Goal: Information Seeking & Learning: Learn about a topic

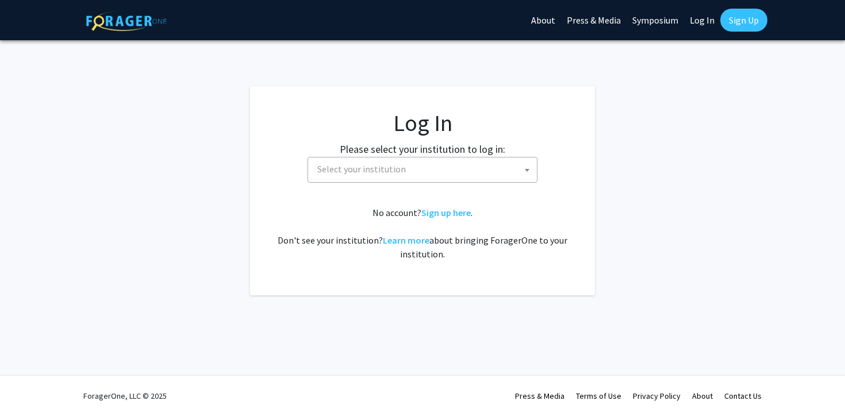
select select
click at [361, 179] on span "Select your institution" at bounding box center [425, 170] width 224 height 24
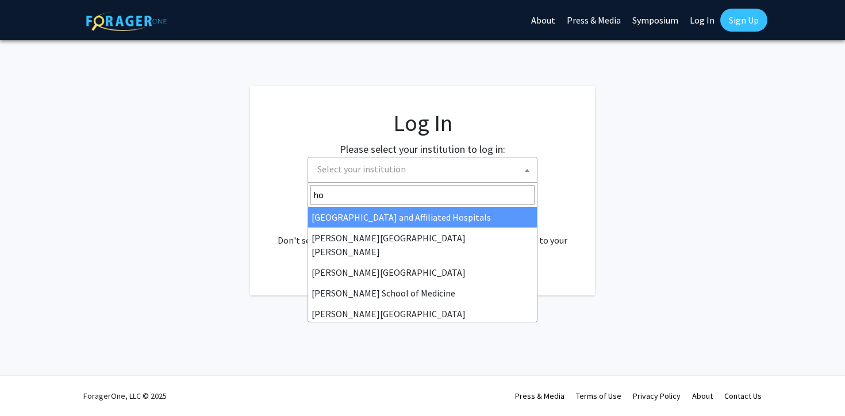
type input "hop"
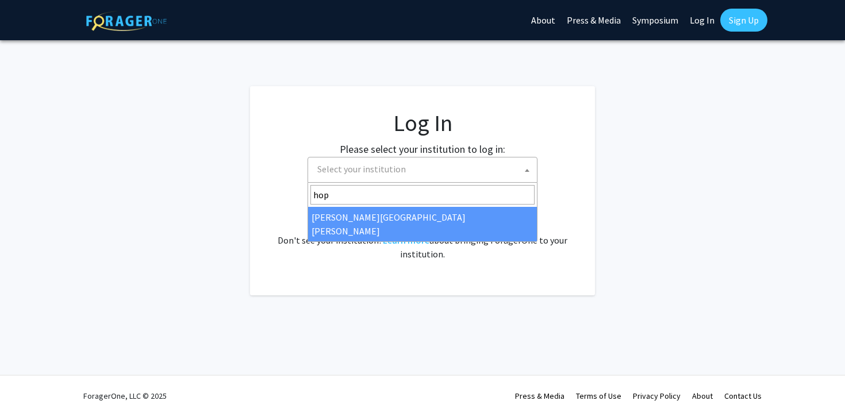
select select "1"
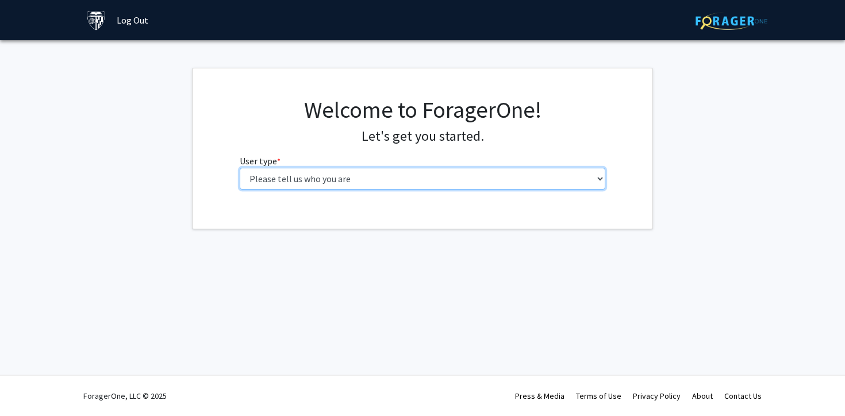
click at [332, 182] on select "Please tell us who you are Undergraduate Student Master's Student Doctoral Cand…" at bounding box center [423, 179] width 366 height 22
select select "3: doc"
click at [240, 168] on select "Please tell us who you are Undergraduate Student Master's Student Doctoral Cand…" at bounding box center [423, 179] width 366 height 22
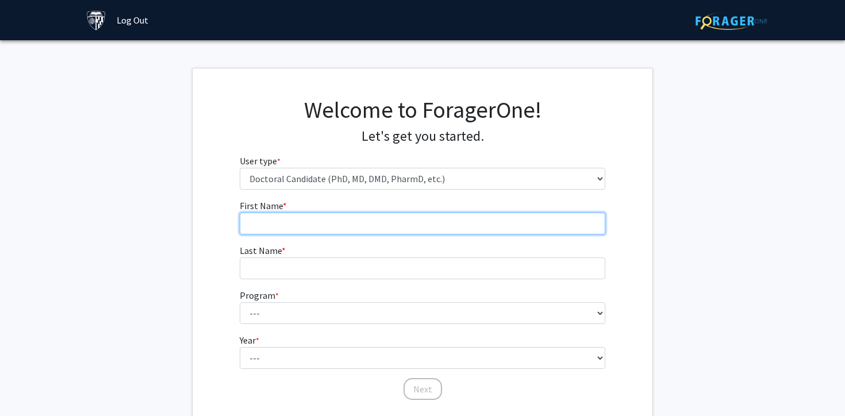
click at [303, 217] on input "First Name * required" at bounding box center [423, 224] width 366 height 22
type input "[PERSON_NAME]"
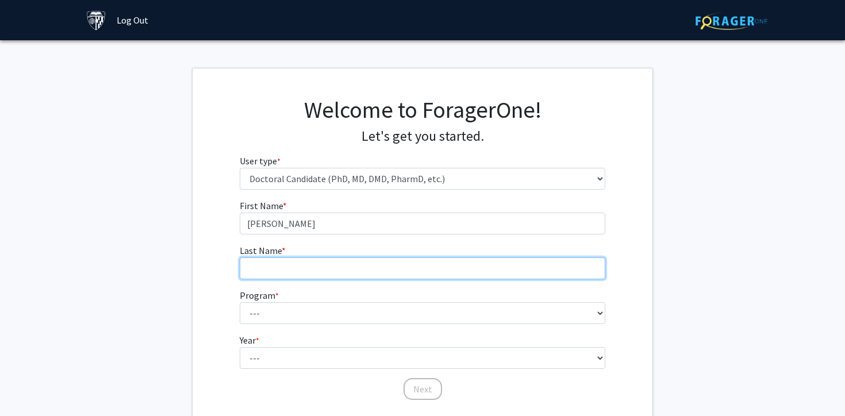
type input "Sun"
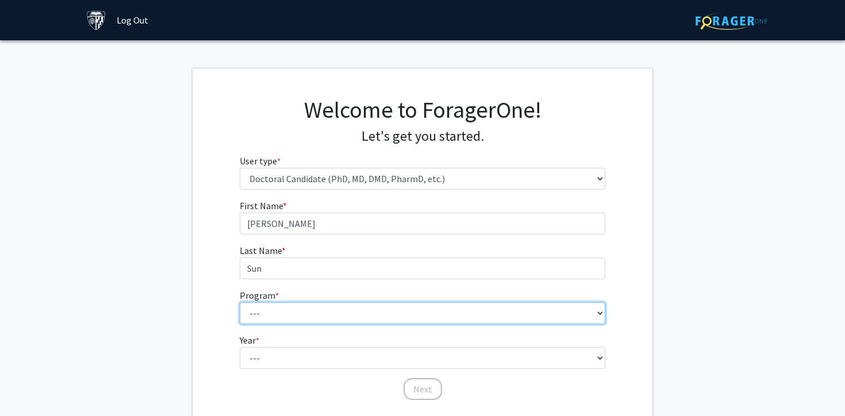
click at [319, 303] on select "--- Adult-Gerontological Acute Care Nurse Practitioner Adult-Gerontological Cri…" at bounding box center [423, 314] width 366 height 22
select select "22: 25"
click at [240, 303] on select "--- Adult-Gerontological Acute Care Nurse Practitioner Adult-Gerontological Cri…" at bounding box center [423, 314] width 366 height 22
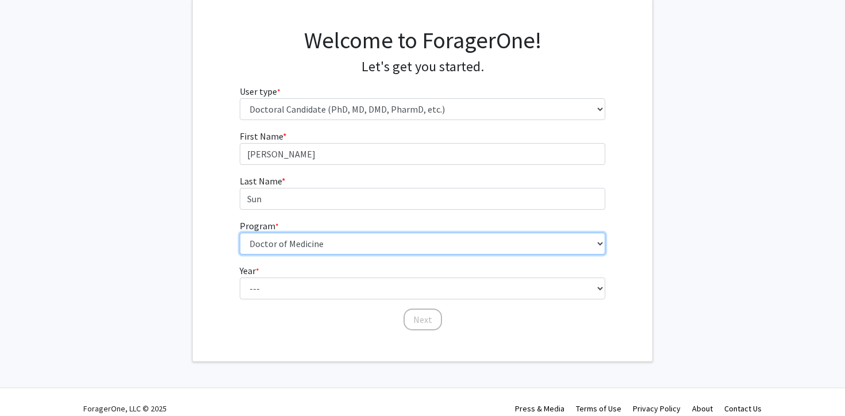
scroll to position [82, 0]
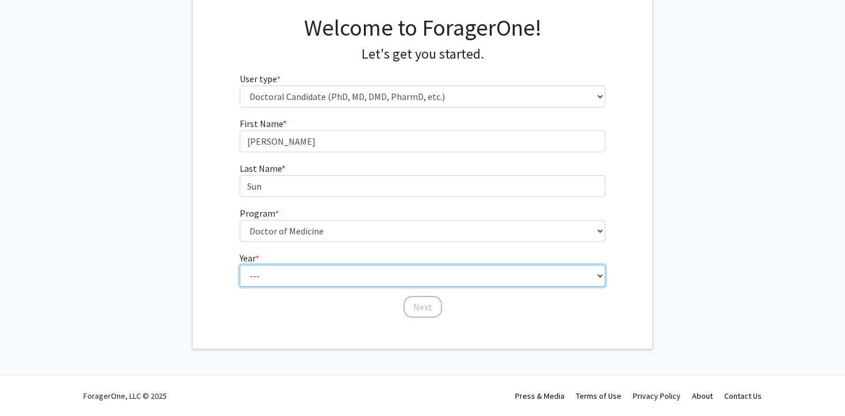
click at [271, 273] on select "--- First Year Second Year Third Year Fourth Year Fifth Year Sixth Year Seventh…" at bounding box center [423, 276] width 366 height 22
select select "1: first_year"
click at [240, 265] on select "--- First Year Second Year Third Year Fourth Year Fifth Year Sixth Year Seventh…" at bounding box center [423, 276] width 366 height 22
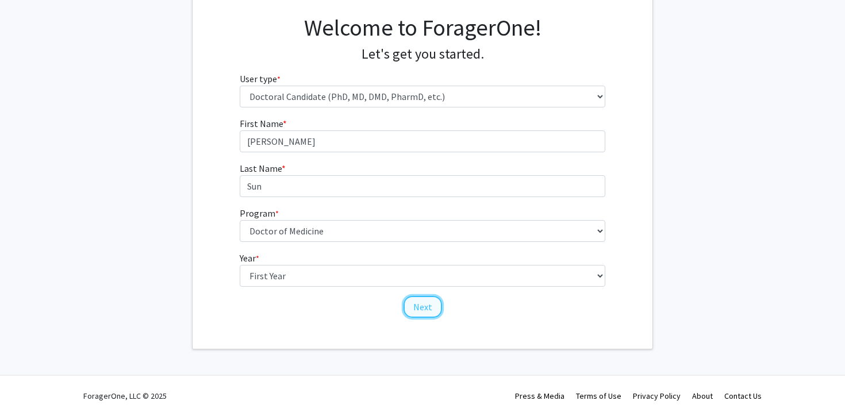
click at [428, 309] on button "Next" at bounding box center [423, 307] width 39 height 22
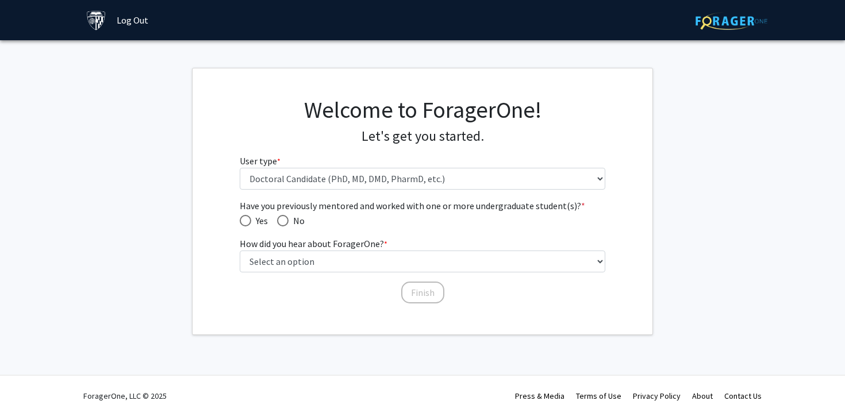
scroll to position [0, 0]
click at [284, 217] on span "Have you previously mentored and worked with one or more undergraduate student(…" at bounding box center [283, 221] width 12 height 12
click at [284, 217] on input "No" at bounding box center [283, 221] width 12 height 12
radio input "true"
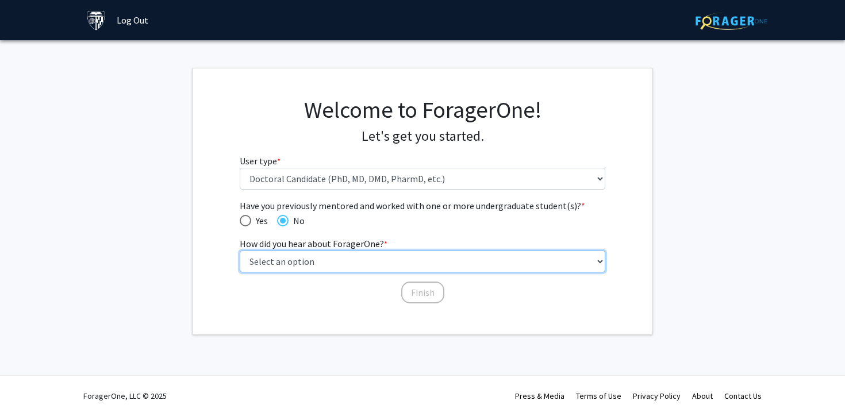
click at [305, 264] on select "Select an option Peer/student recommendation Faculty/staff recommendation Unive…" at bounding box center [423, 262] width 366 height 22
select select "1: peer_recommendation"
click at [240, 251] on select "Select an option Peer/student recommendation Faculty/staff recommendation Unive…" at bounding box center [423, 262] width 366 height 22
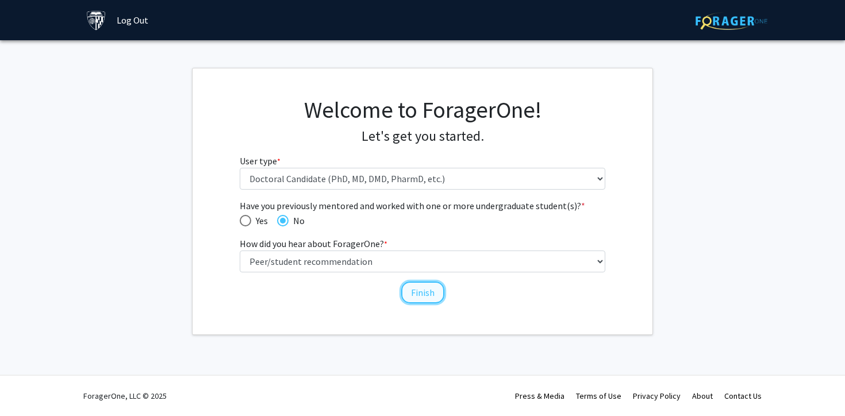
click at [429, 293] on button "Finish" at bounding box center [422, 293] width 43 height 22
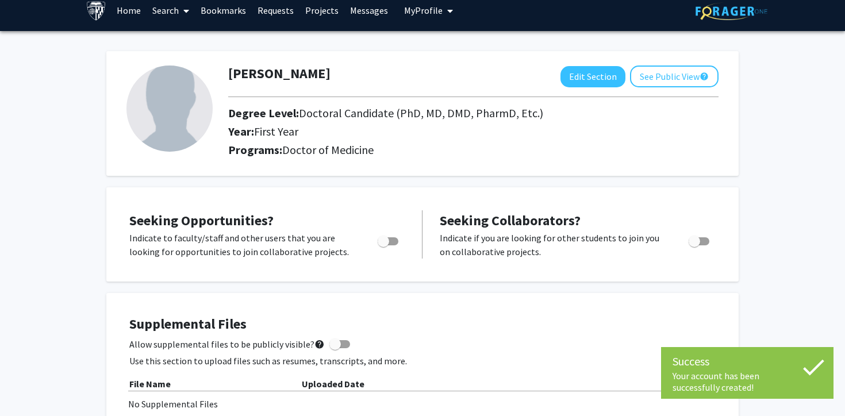
scroll to position [13, 0]
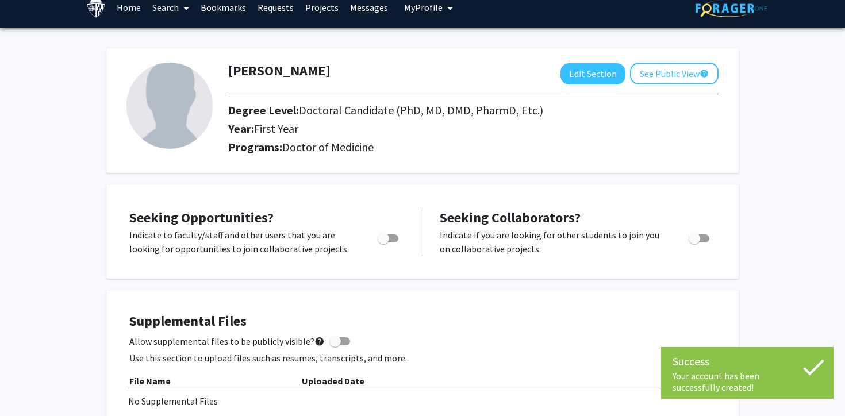
click at [395, 236] on span "Toggle" at bounding box center [388, 239] width 21 height 8
click at [384, 243] on input "Are you actively seeking opportunities?" at bounding box center [383, 243] width 1 height 1
checkbox input "true"
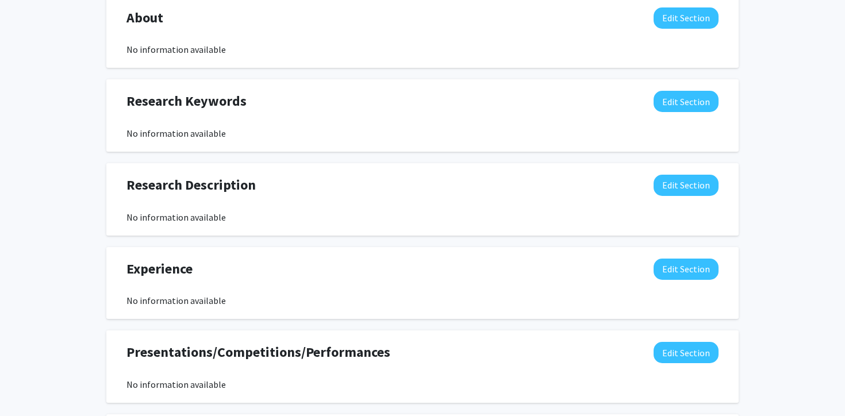
scroll to position [0, 0]
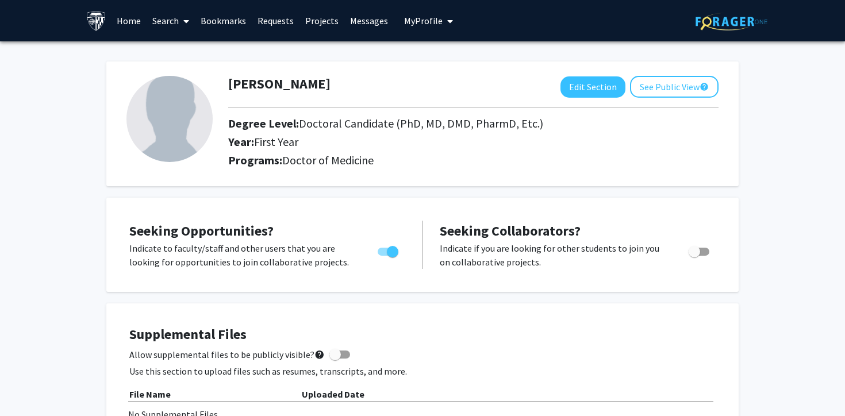
click at [175, 26] on link "Search" at bounding box center [171, 21] width 48 height 40
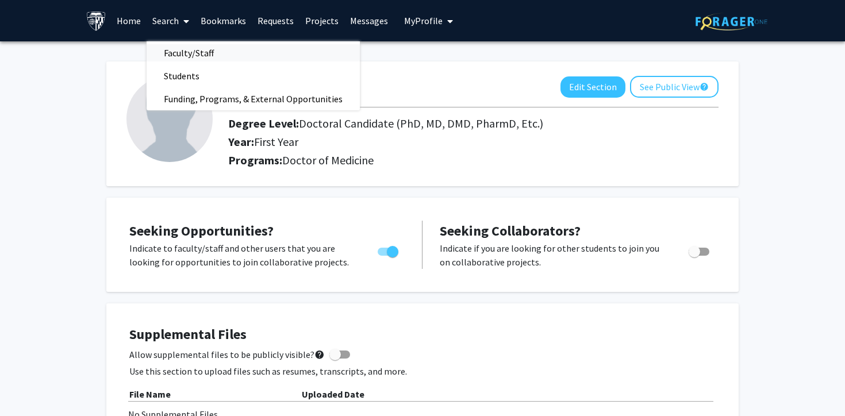
click at [182, 52] on span "Faculty/Staff" at bounding box center [189, 52] width 85 height 23
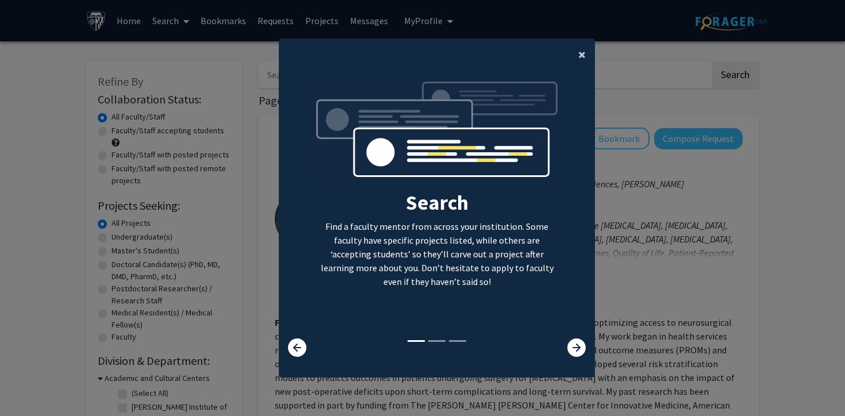
click at [580, 53] on span "×" at bounding box center [582, 54] width 7 height 18
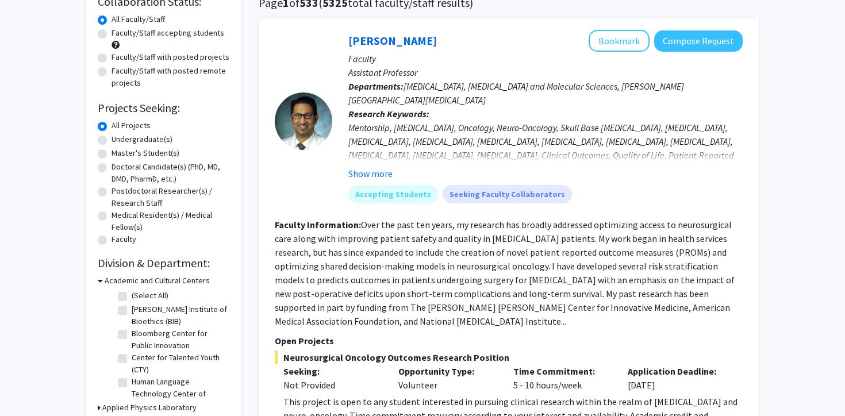
scroll to position [107, 0]
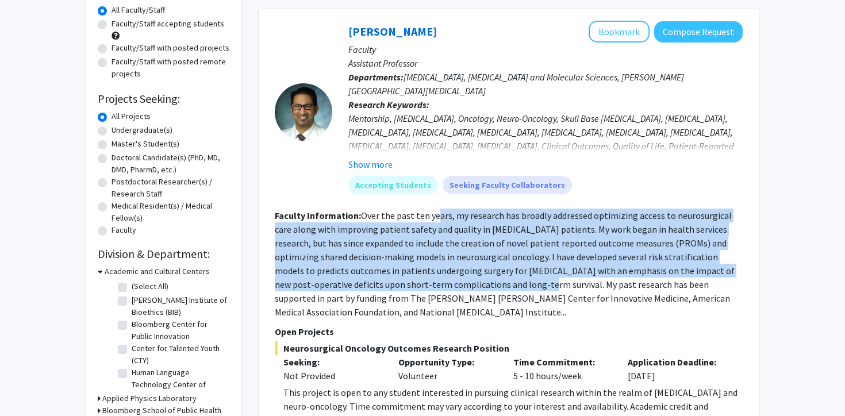
drag, startPoint x: 435, startPoint y: 215, endPoint x: 458, endPoint y: 284, distance: 72.2
click at [458, 284] on fg-read-more "Over the past ten years, my research has broadly addressed optimizing access to…" at bounding box center [505, 264] width 460 height 108
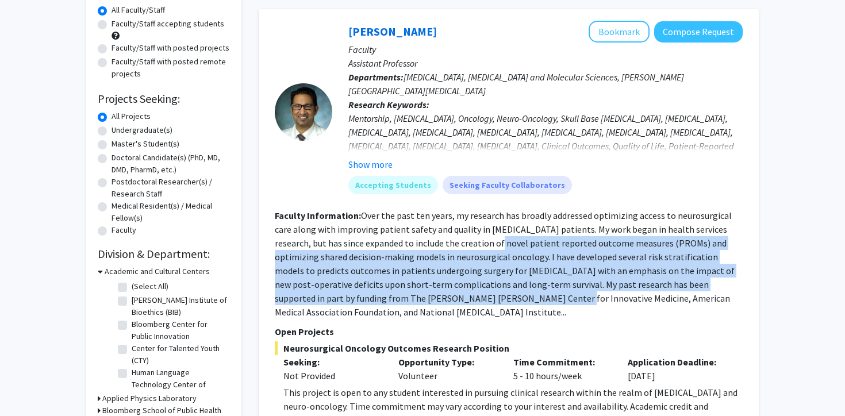
drag, startPoint x: 434, startPoint y: 295, endPoint x: 458, endPoint y: 246, distance: 54.5
click at [458, 246] on fg-read-more "Over the past ten years, my research has broadly addressed optimizing access to…" at bounding box center [505, 264] width 460 height 108
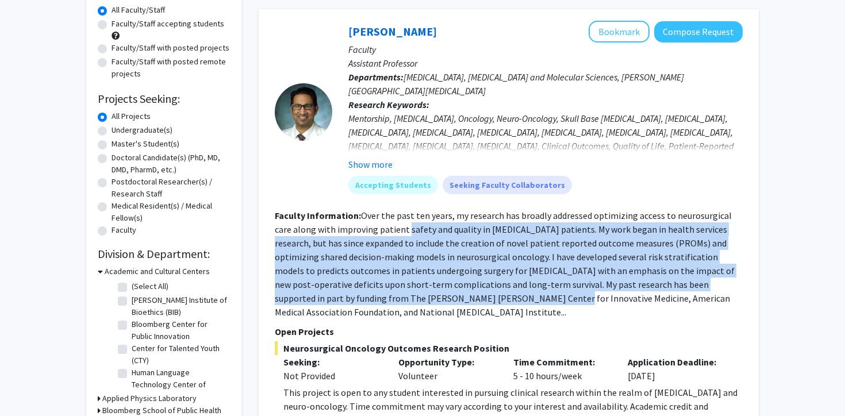
drag, startPoint x: 388, startPoint y: 236, endPoint x: 430, endPoint y: 298, distance: 75.0
click at [430, 298] on section "Faculty Information: Over the past ten years, my research has broadly addressed…" at bounding box center [509, 264] width 468 height 110
click at [430, 298] on fg-read-more "Over the past ten years, my research has broadly addressed optimizing access to…" at bounding box center [505, 264] width 460 height 108
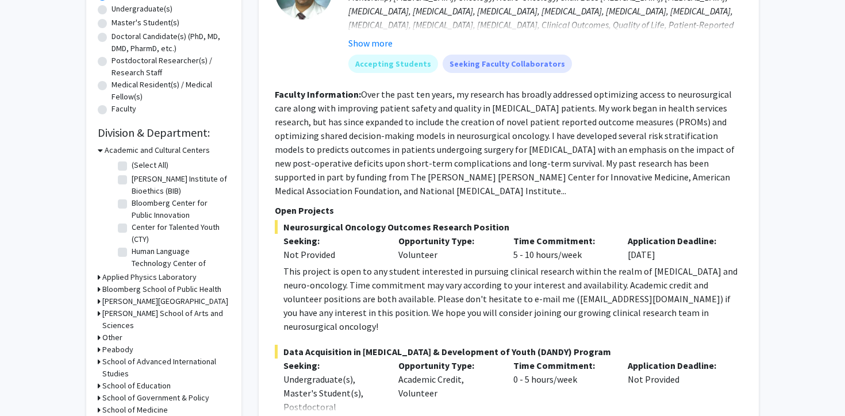
scroll to position [231, 0]
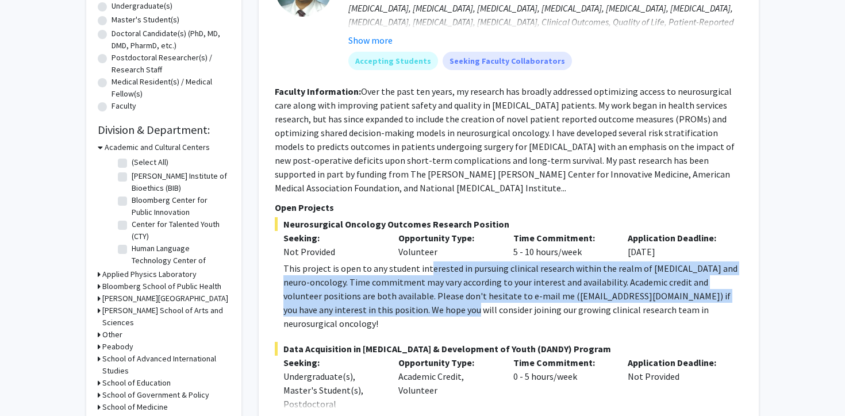
drag, startPoint x: 416, startPoint y: 301, endPoint x: 429, endPoint y: 255, distance: 47.2
click at [429, 262] on div "This project is open to any student interested in pursuing clinical research wi…" at bounding box center [514, 296] width 460 height 69
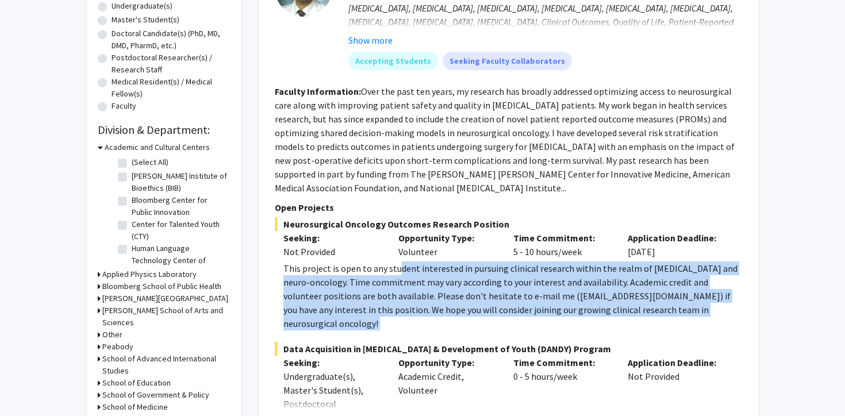
drag, startPoint x: 395, startPoint y: 256, endPoint x: 405, endPoint y: 305, distance: 50.4
click at [405, 305] on fg-project-list "Neurosurgical Oncology Outcomes Research Position Seeking: Not Provided Opportu…" at bounding box center [509, 368] width 468 height 303
click at [396, 293] on div "This project is open to any student interested in pursuing clinical research wi…" at bounding box center [514, 296] width 460 height 69
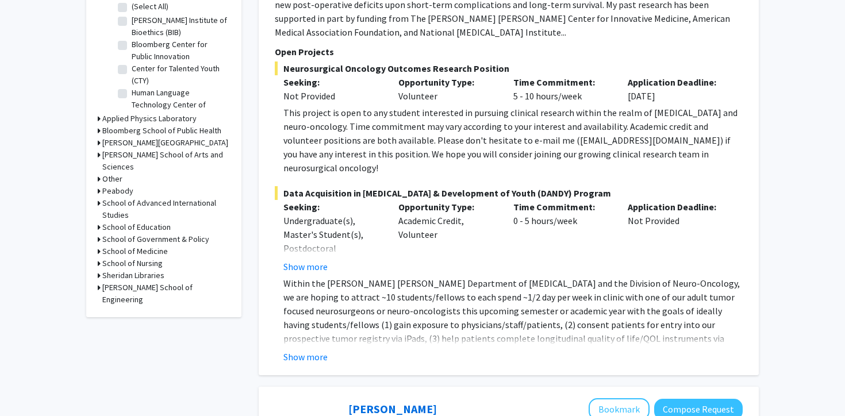
scroll to position [388, 0]
click at [317, 350] on button "Show more" at bounding box center [306, 357] width 44 height 14
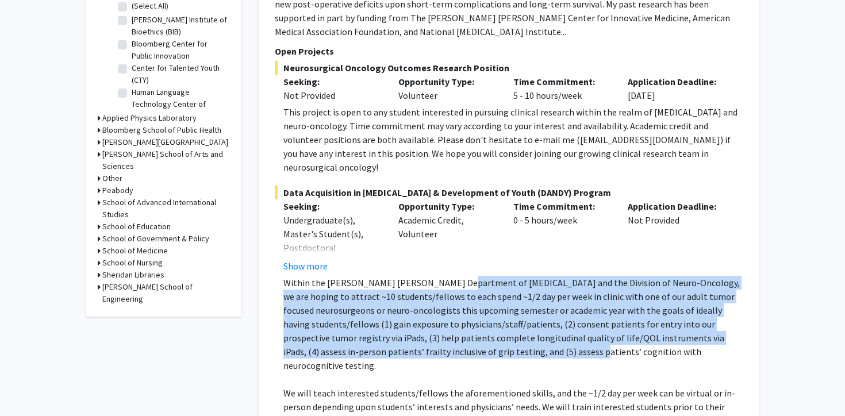
drag, startPoint x: 430, startPoint y: 317, endPoint x: 451, endPoint y: 256, distance: 64.9
click at [451, 276] on p "Within the [PERSON_NAME] [PERSON_NAME] Department of [MEDICAL_DATA] and the Div…" at bounding box center [514, 324] width 460 height 97
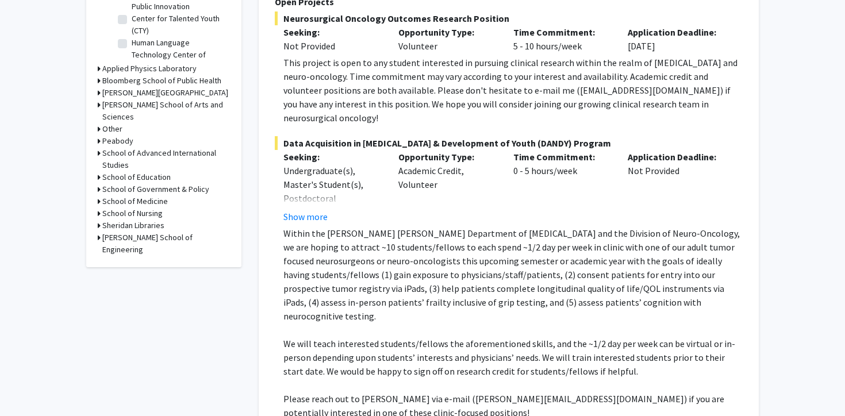
scroll to position [444, 0]
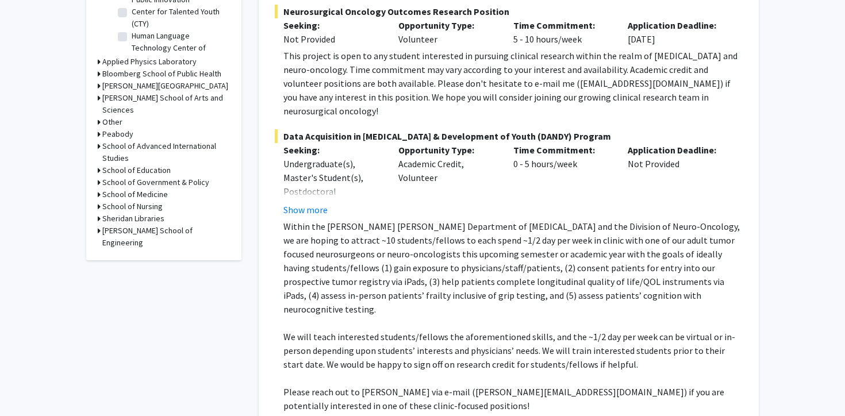
click at [408, 330] on p "We will teach interested students/fellows the aforementioned skills, and the ~1…" at bounding box center [514, 350] width 460 height 41
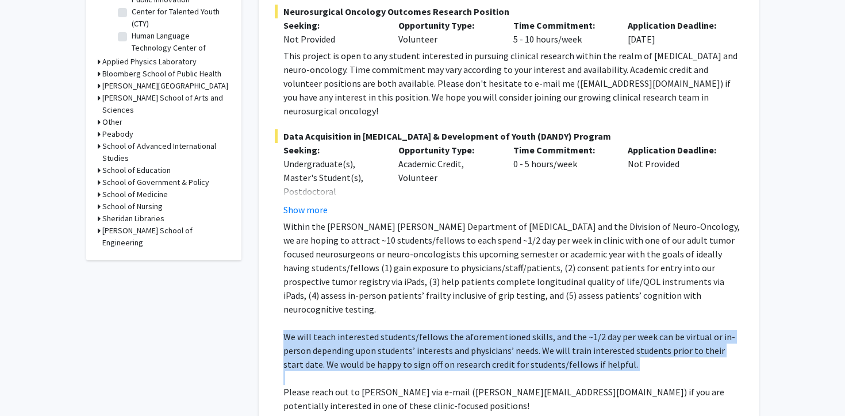
click at [370, 247] on p "Within the [PERSON_NAME] [PERSON_NAME] Department of [MEDICAL_DATA] and the Div…" at bounding box center [514, 268] width 460 height 97
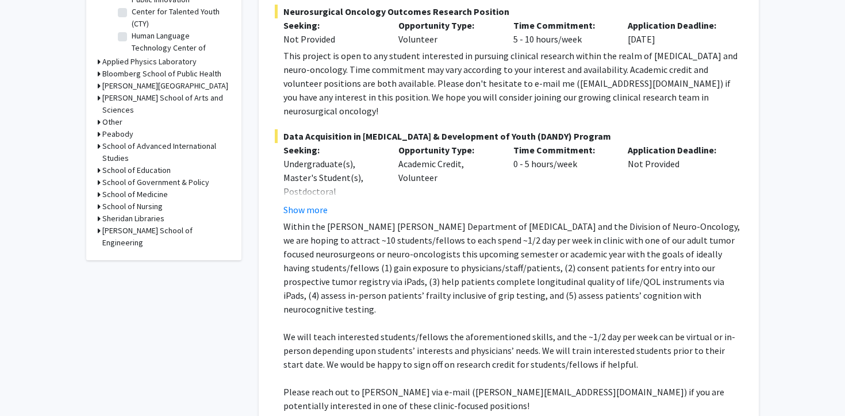
click at [370, 247] on p "Within the [PERSON_NAME] [PERSON_NAME] Department of [MEDICAL_DATA] and the Div…" at bounding box center [514, 268] width 460 height 97
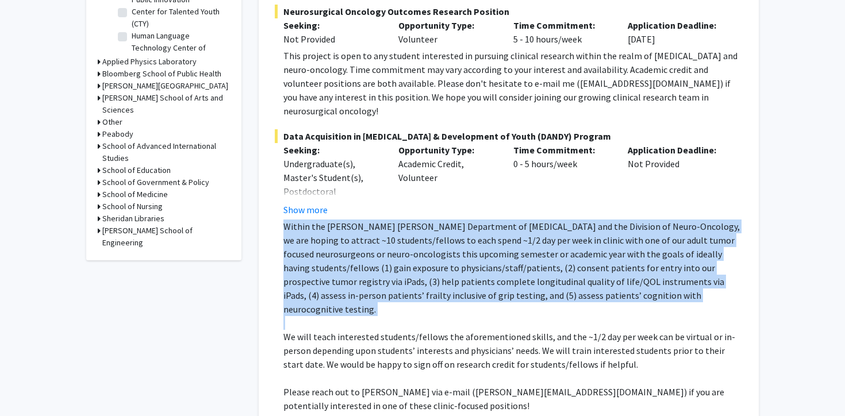
click at [370, 247] on p "Within the [PERSON_NAME] [PERSON_NAME] Department of [MEDICAL_DATA] and the Div…" at bounding box center [514, 268] width 460 height 97
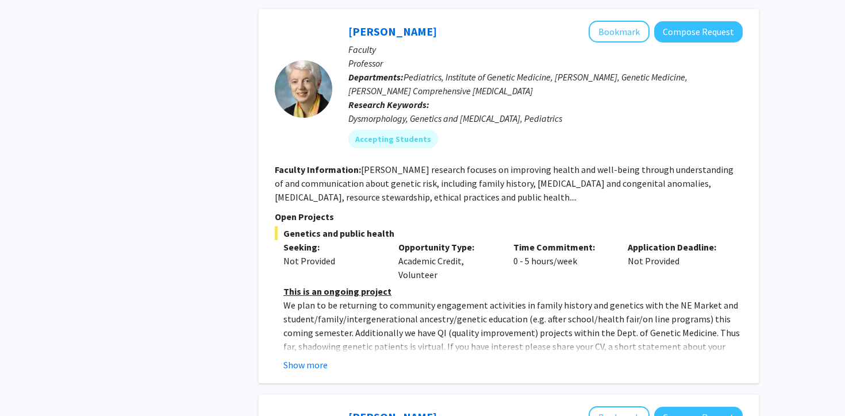
scroll to position [1405, 0]
click at [321, 358] on button "Show more" at bounding box center [306, 365] width 44 height 14
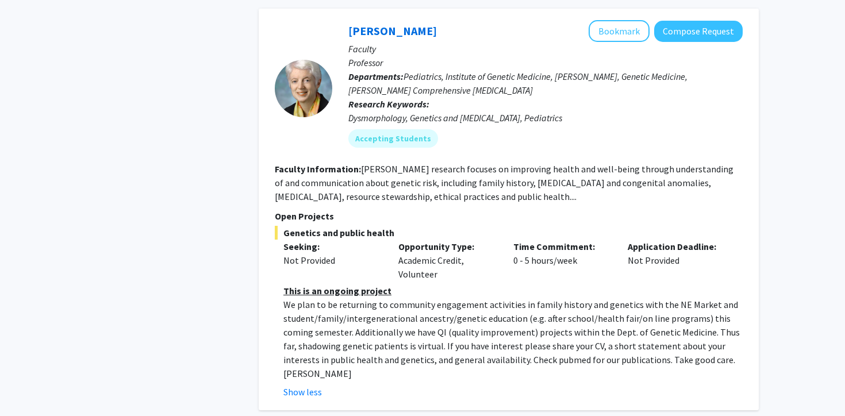
click at [385, 298] on p "We plan to be returning to community engagement activities in family history an…" at bounding box center [514, 339] width 460 height 83
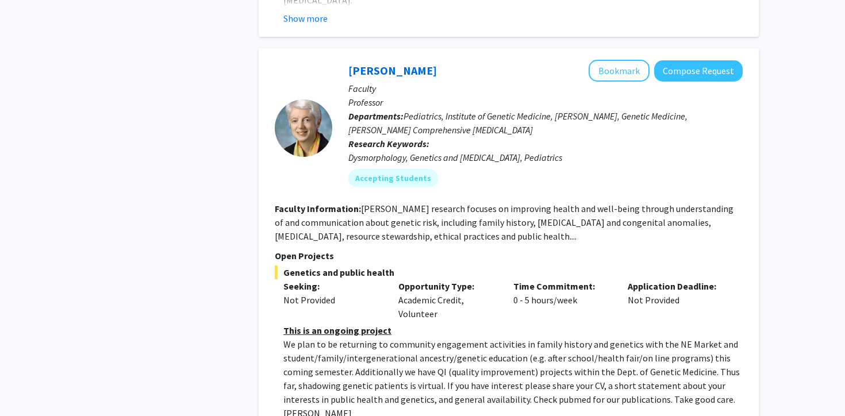
scroll to position [1361, 0]
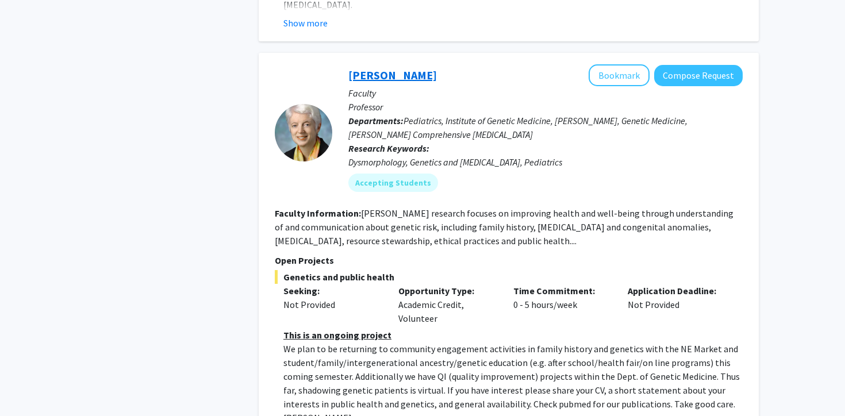
click at [385, 68] on link "[PERSON_NAME]" at bounding box center [393, 75] width 89 height 14
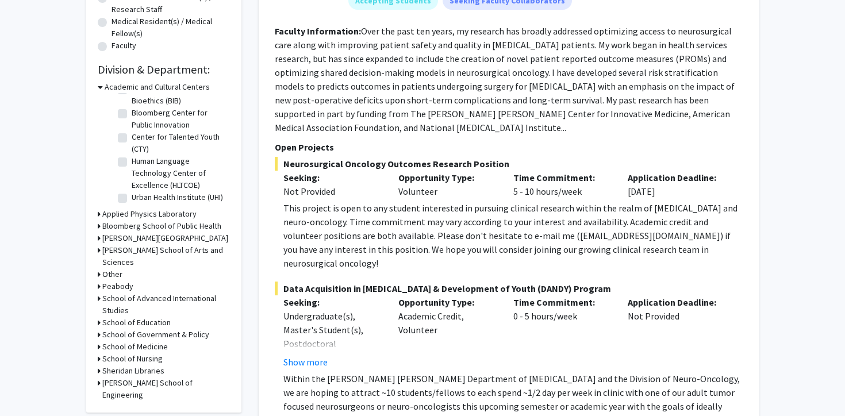
scroll to position [298, 0]
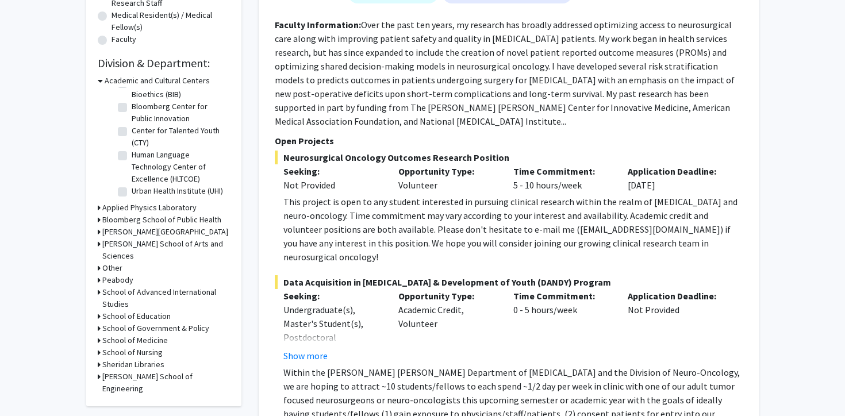
click at [118, 335] on h3 "School of Medicine" at bounding box center [135, 341] width 66 height 12
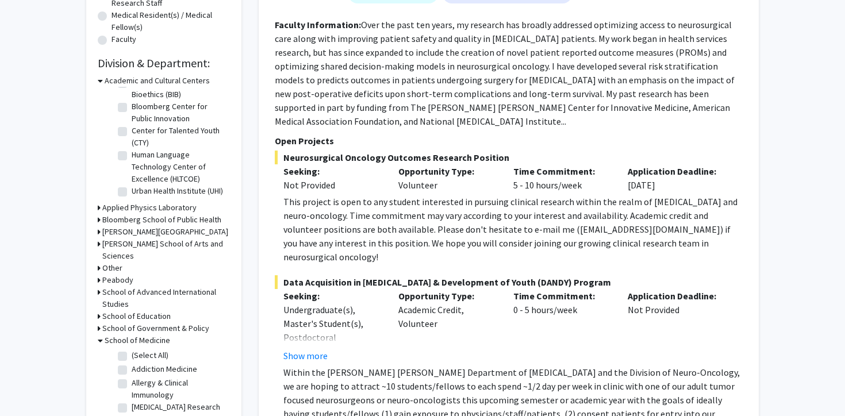
click at [132, 350] on label "(Select All)" at bounding box center [150, 356] width 37 height 12
click at [132, 350] on input "(Select All)" at bounding box center [135, 353] width 7 height 7
checkbox input "true"
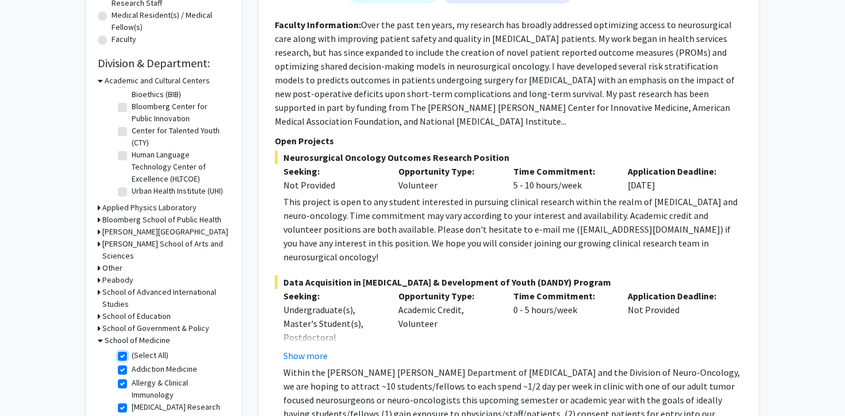
checkbox input "true"
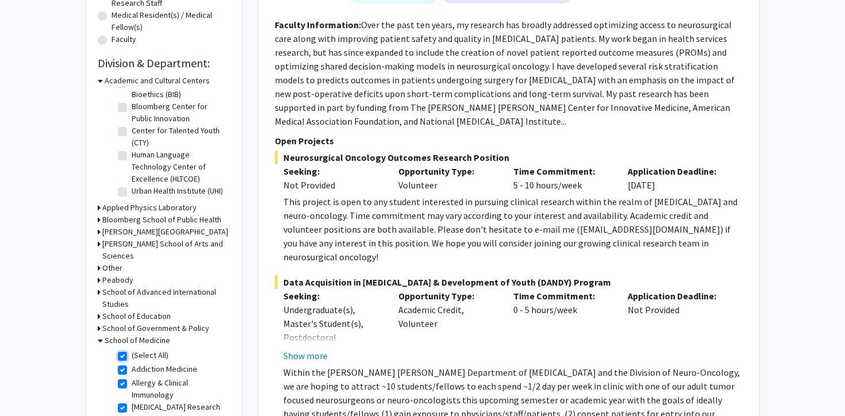
checkbox input "true"
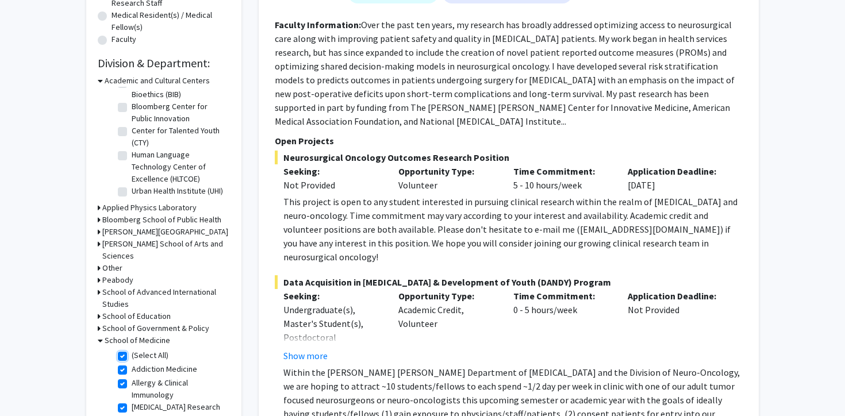
checkbox input "true"
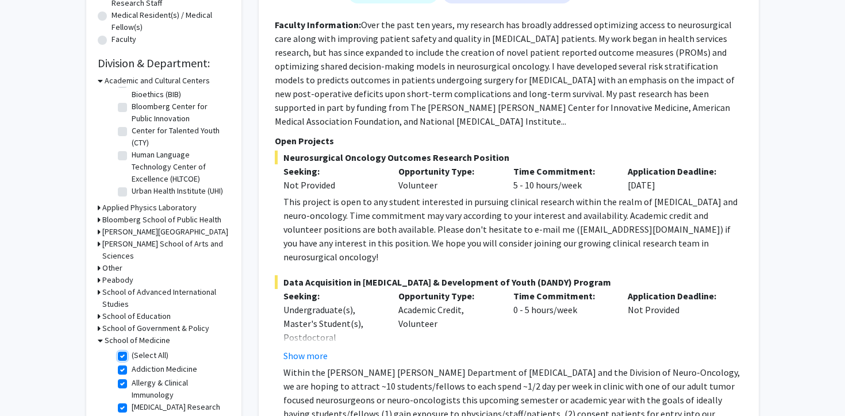
checkbox input "true"
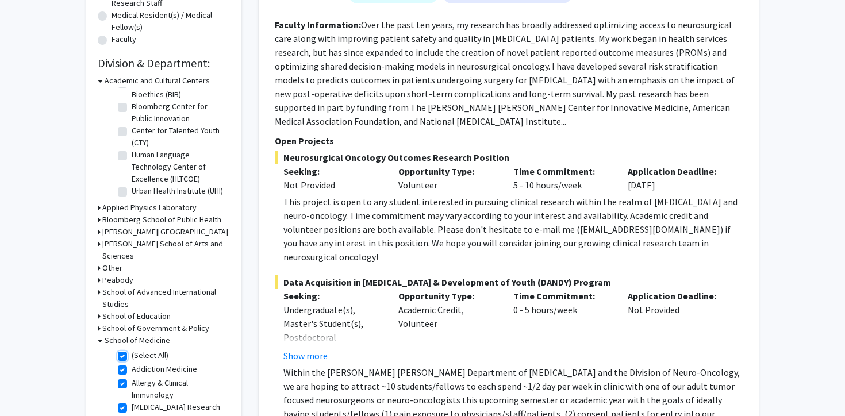
checkbox input "true"
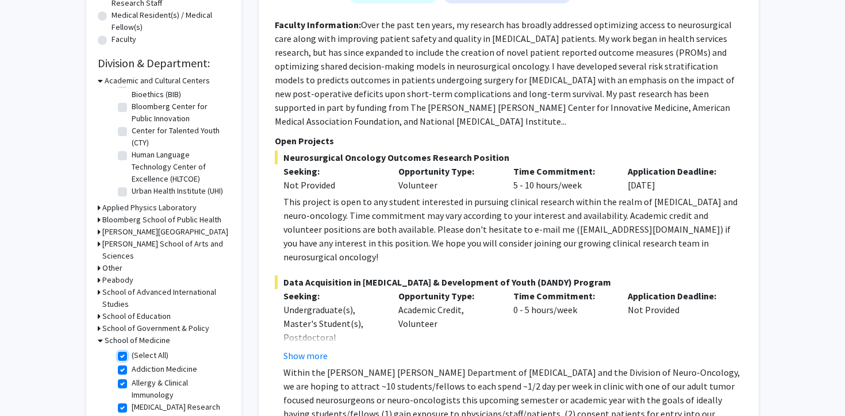
checkbox input "true"
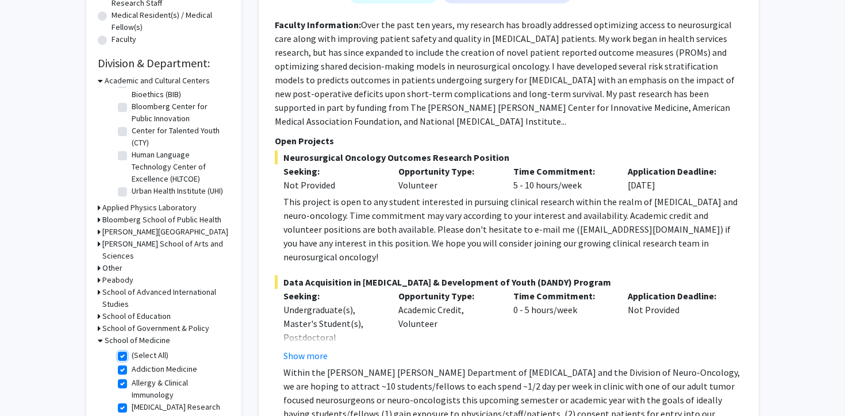
checkbox input "true"
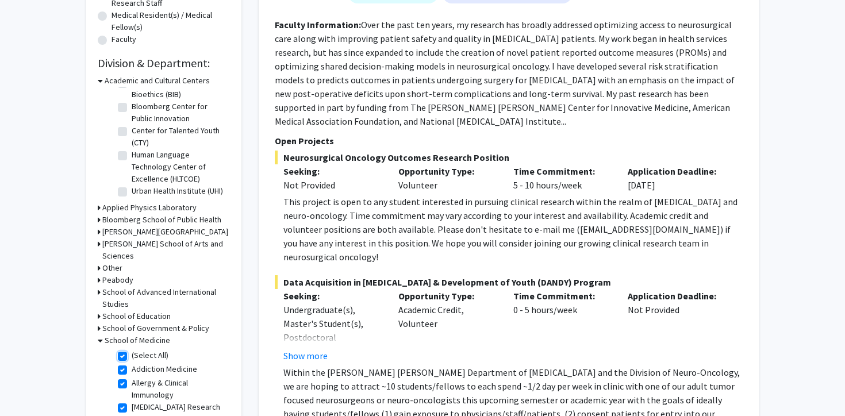
checkbox input "true"
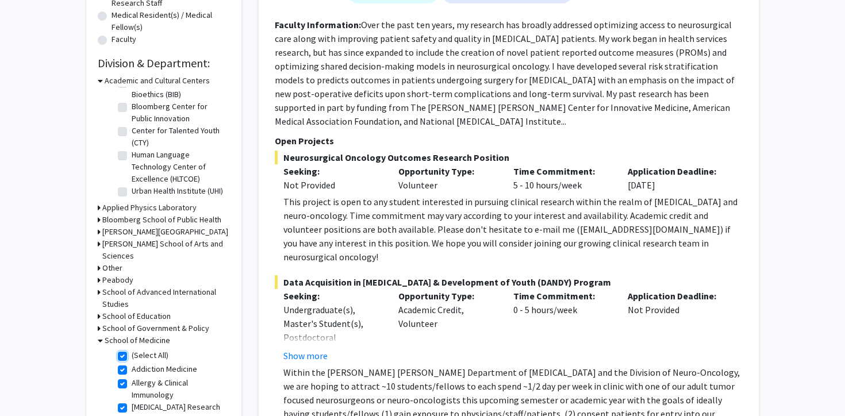
checkbox input "true"
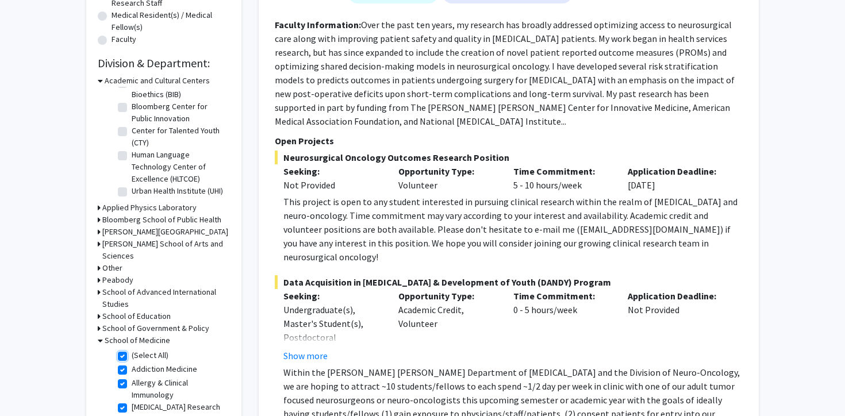
checkbox input "true"
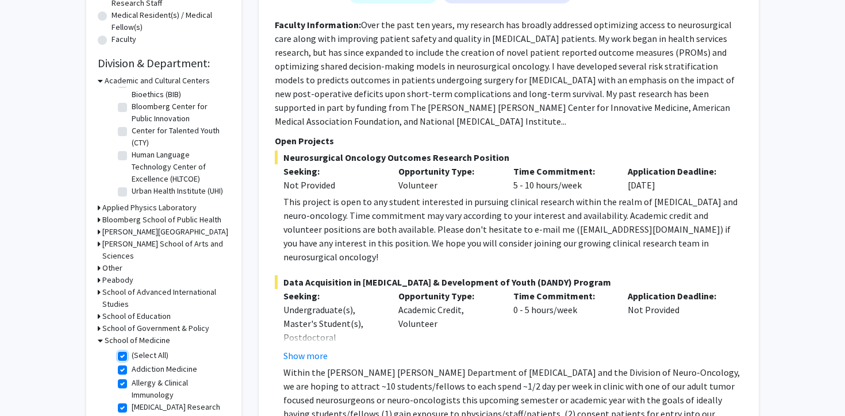
checkbox input "true"
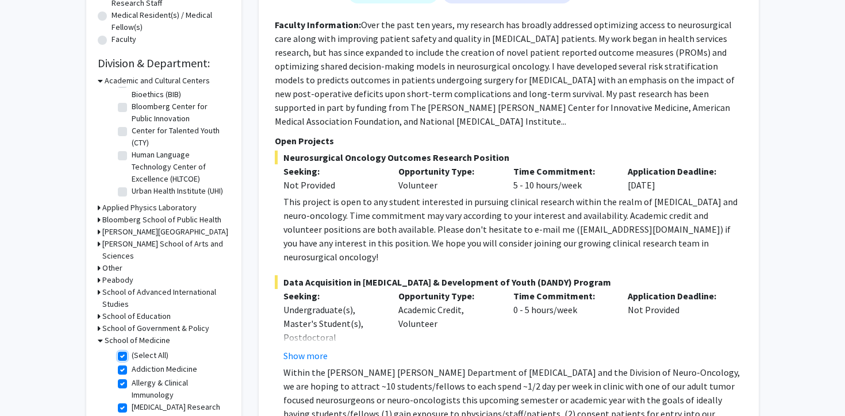
checkbox input "true"
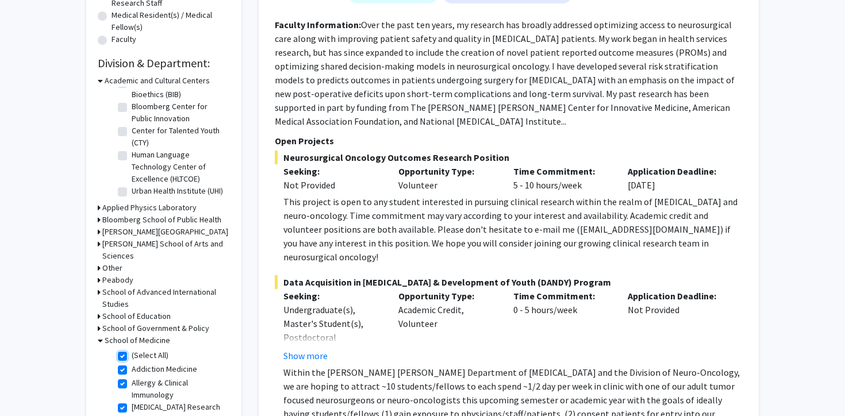
checkbox input "true"
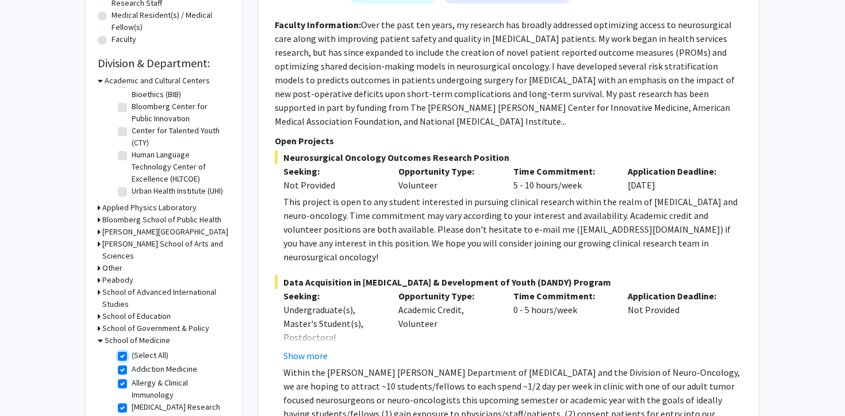
checkbox input "true"
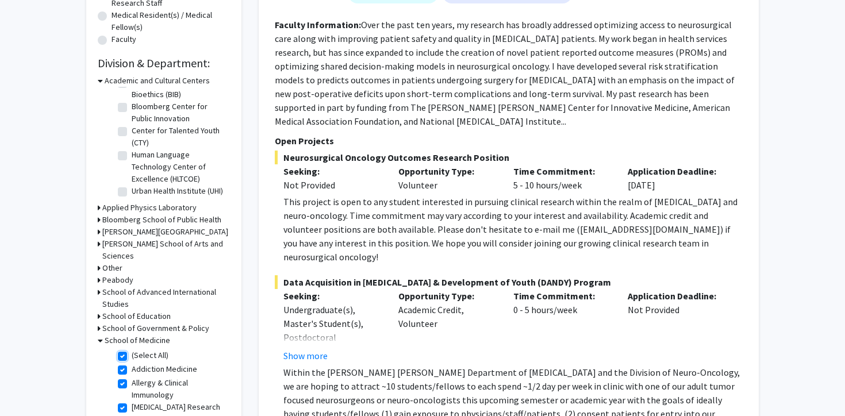
checkbox input "true"
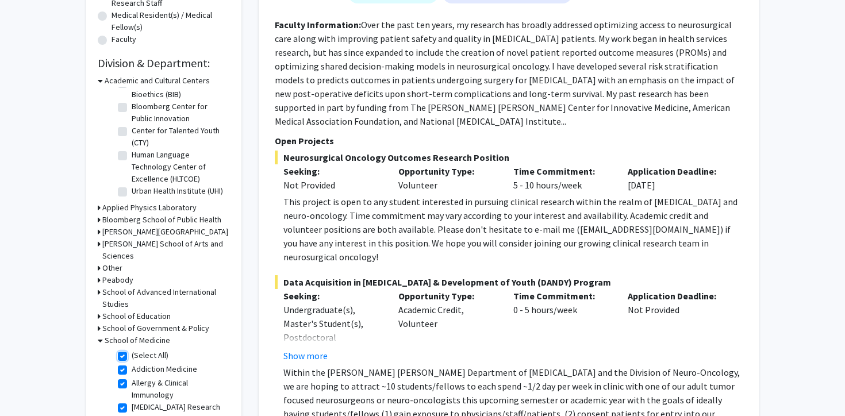
checkbox input "true"
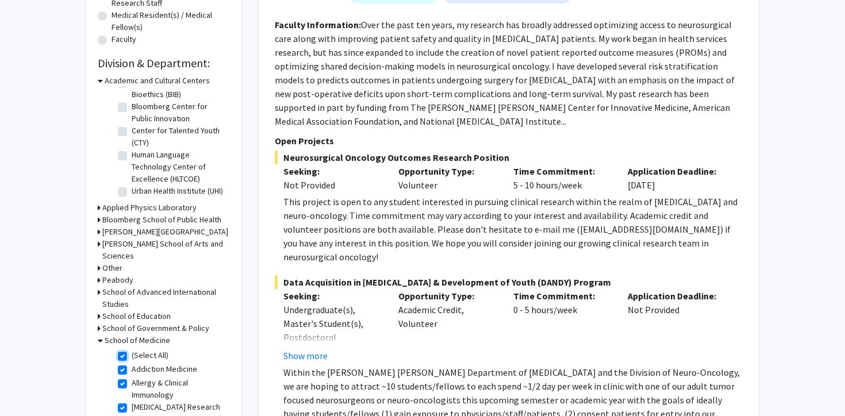
checkbox input "true"
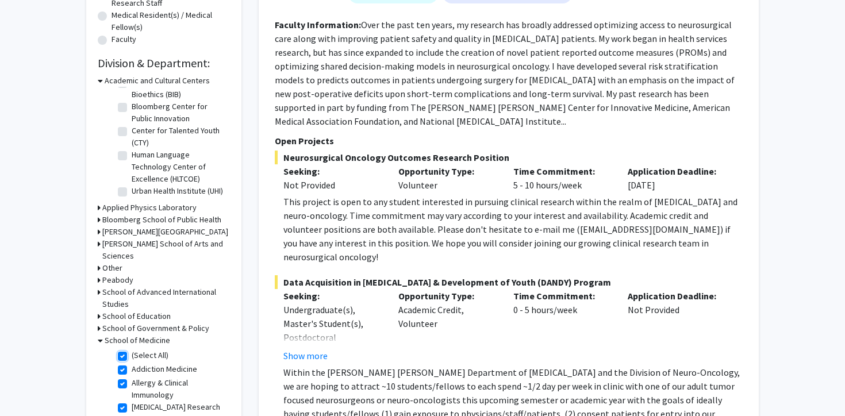
checkbox input "true"
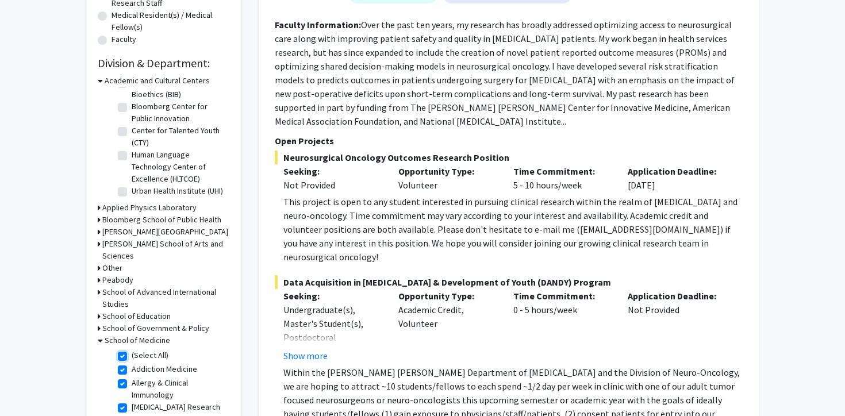
checkbox input "true"
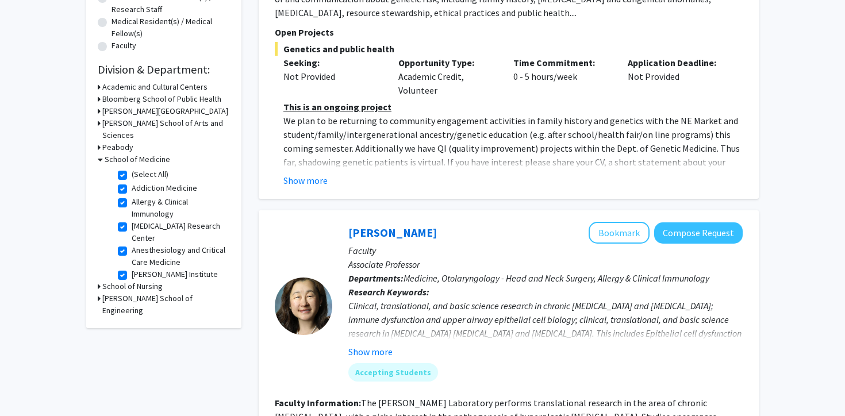
scroll to position [293, 0]
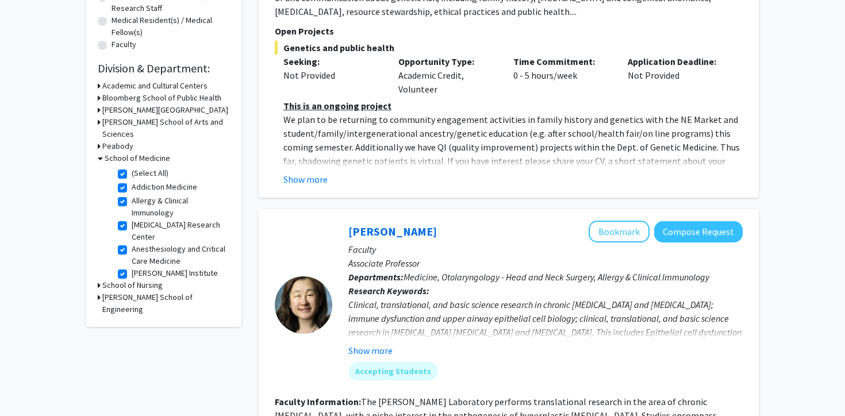
click at [114, 98] on h3 "Bloomberg School of Public Health" at bounding box center [161, 98] width 119 height 12
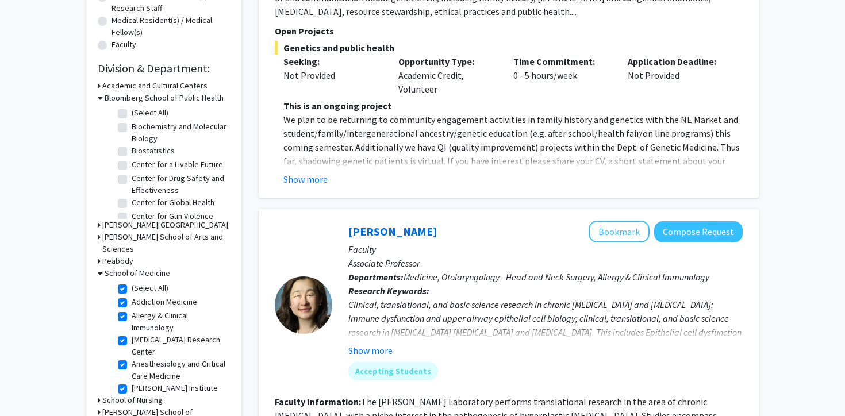
click at [132, 110] on label "(Select All)" at bounding box center [150, 113] width 37 height 12
click at [132, 110] on input "(Select All)" at bounding box center [135, 110] width 7 height 7
checkbox input "true"
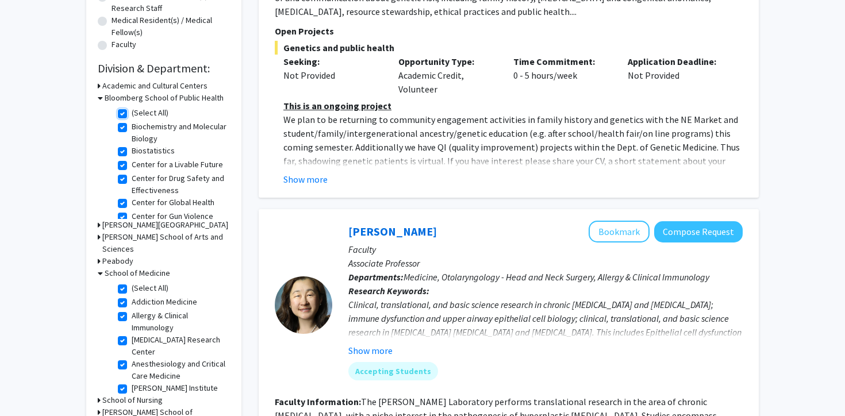
checkbox input "true"
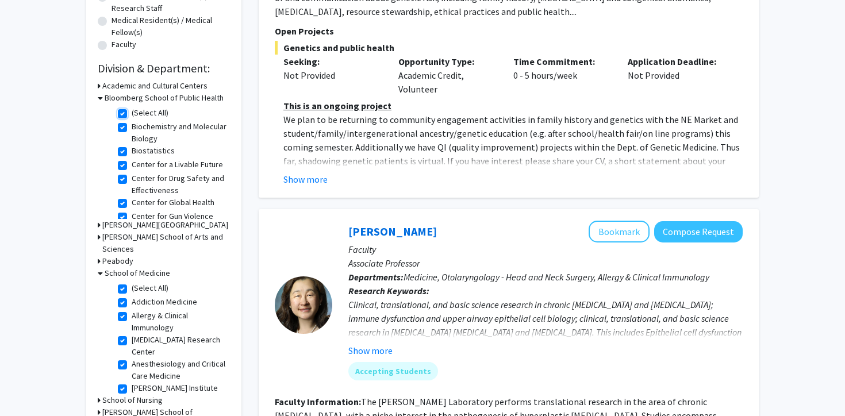
checkbox input "true"
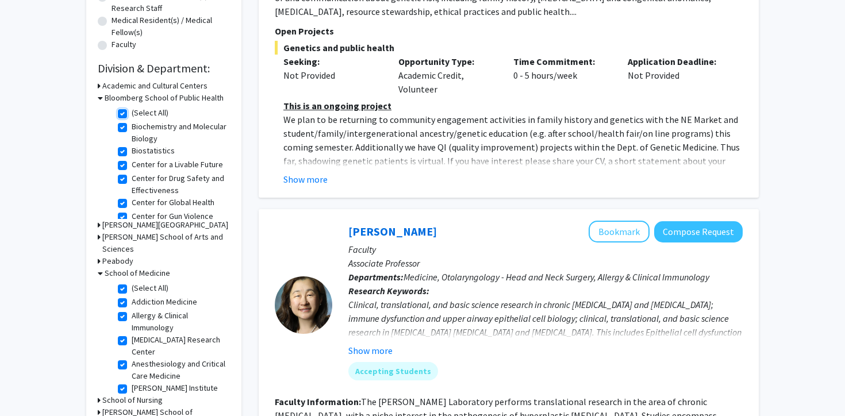
checkbox input "true"
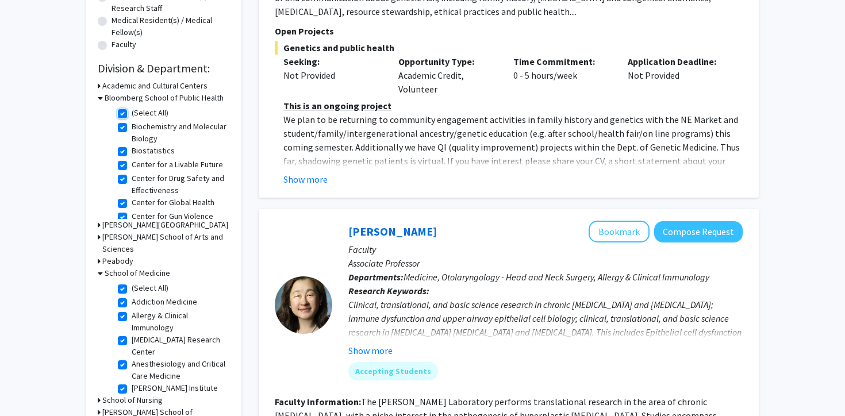
checkbox input "true"
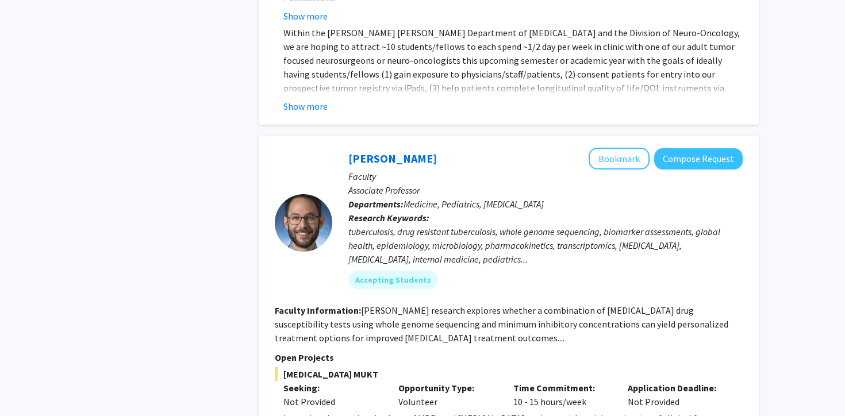
scroll to position [3447, 0]
click at [393, 305] on fg-read-more "[PERSON_NAME] research explores whether a combination of [MEDICAL_DATA] drug su…" at bounding box center [502, 324] width 454 height 39
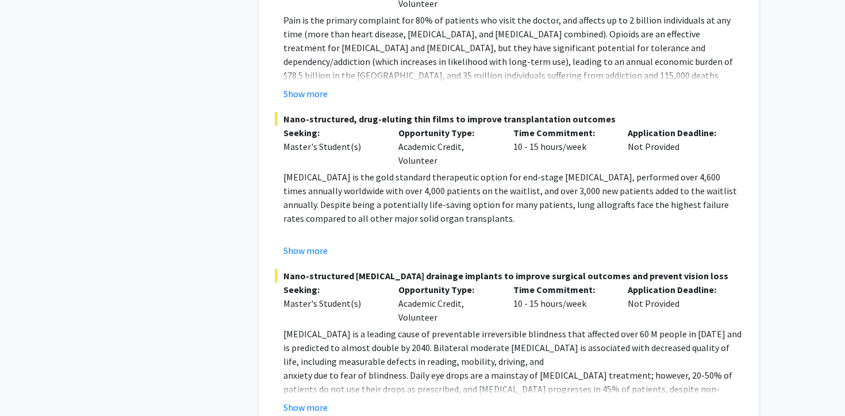
scroll to position [5177, 0]
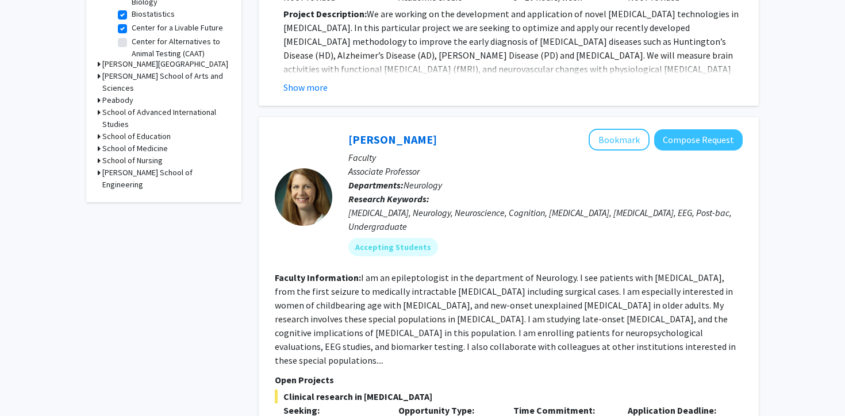
scroll to position [457, 0]
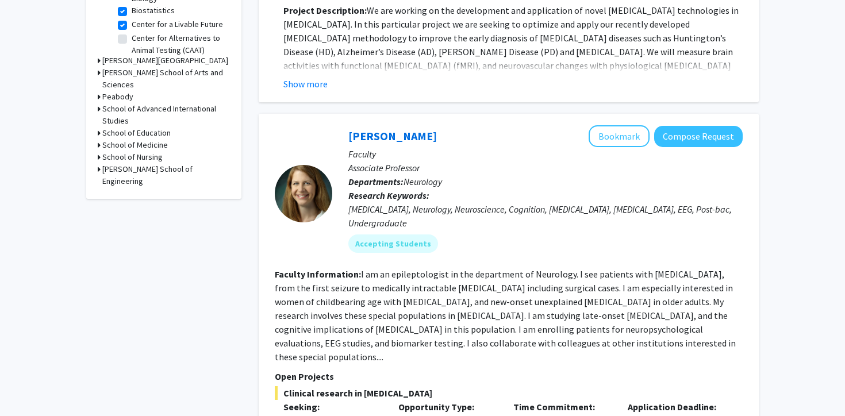
click at [401, 285] on fg-read-more "I am an epileptologist in the department of Neurology. I see patients with [MED…" at bounding box center [505, 316] width 461 height 94
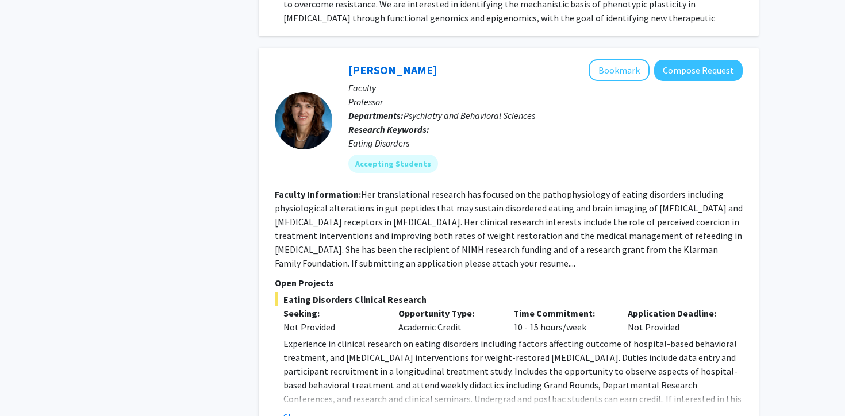
scroll to position [3620, 0]
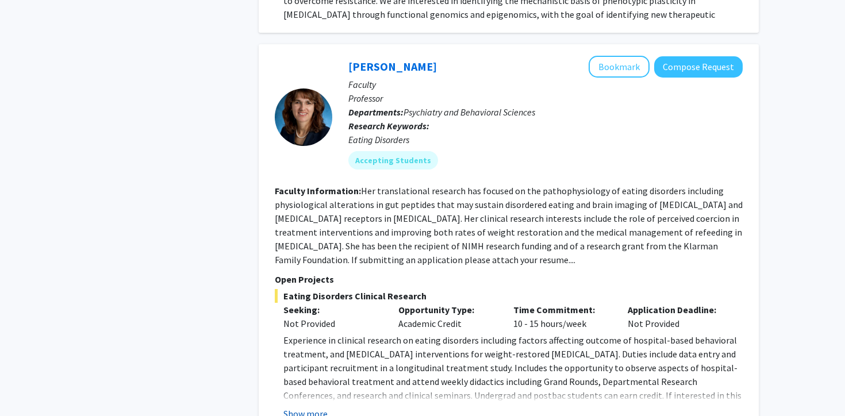
click at [319, 407] on button "Show more" at bounding box center [306, 414] width 44 height 14
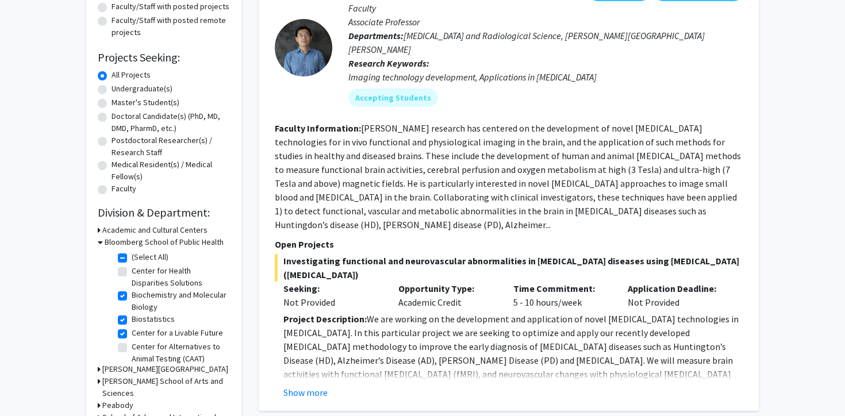
scroll to position [143, 0]
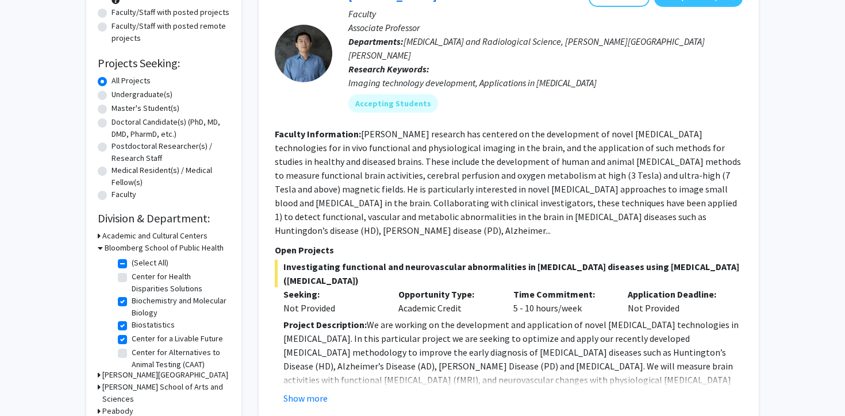
click at [132, 278] on label "Center for Health Disparities Solutions" at bounding box center [179, 283] width 95 height 24
click at [132, 278] on input "Center for Health Disparities Solutions" at bounding box center [135, 274] width 7 height 7
checkbox input "true"
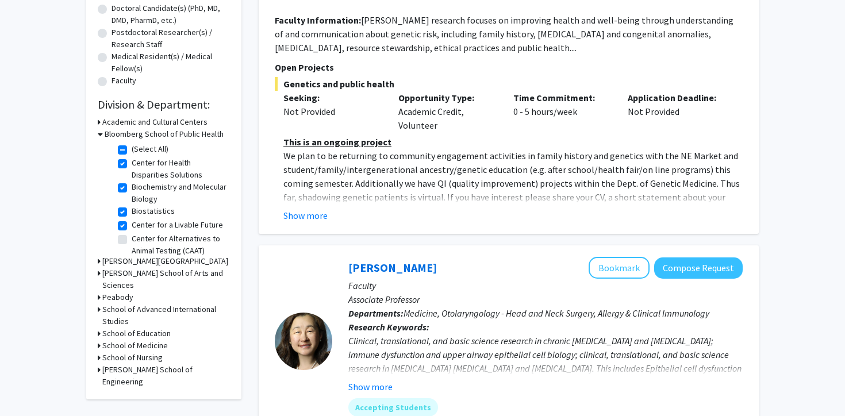
scroll to position [258, 0]
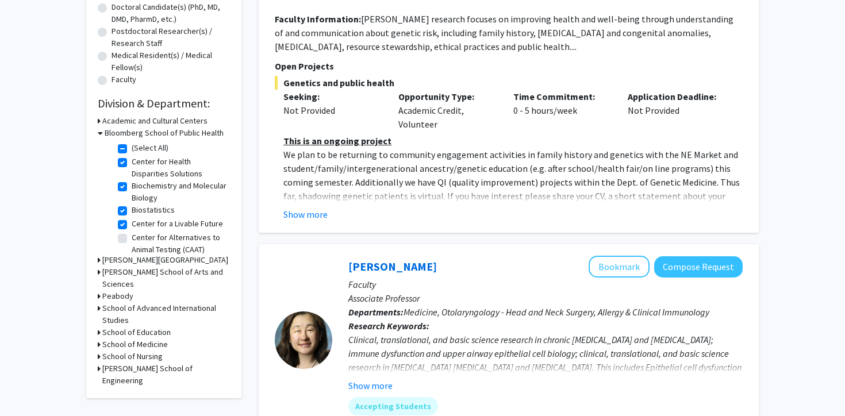
click at [99, 339] on icon at bounding box center [99, 345] width 3 height 12
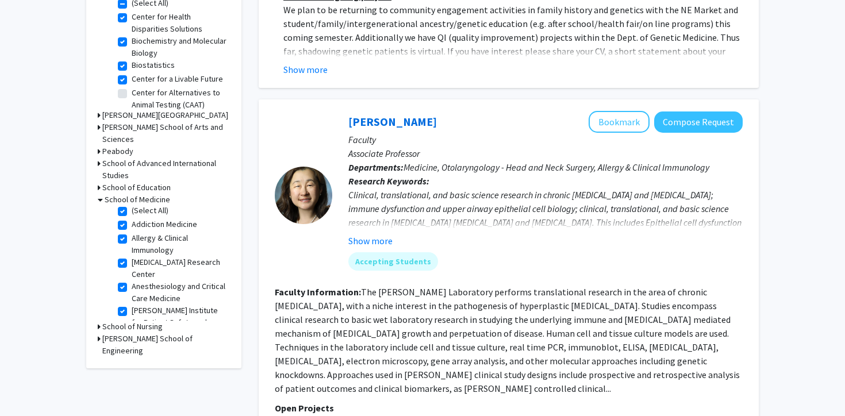
scroll to position [0, 0]
click at [132, 223] on label "Addiction Medicine" at bounding box center [165, 229] width 66 height 12
click at [132, 223] on input "Addiction Medicine" at bounding box center [135, 226] width 7 height 7
checkbox input "false"
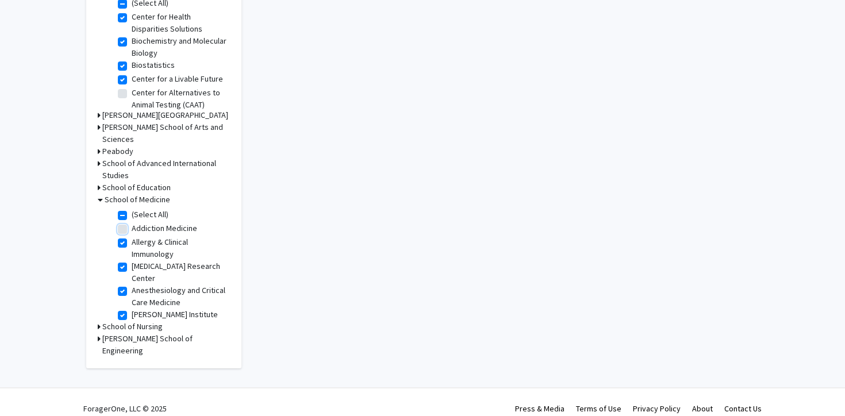
checkbox input "true"
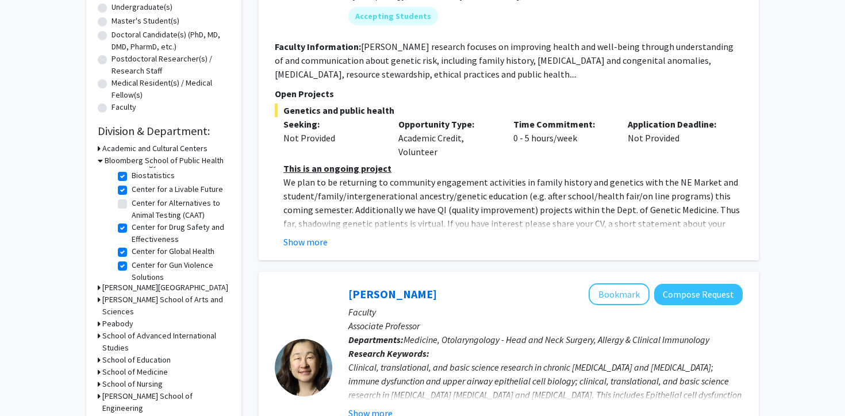
scroll to position [68, 0]
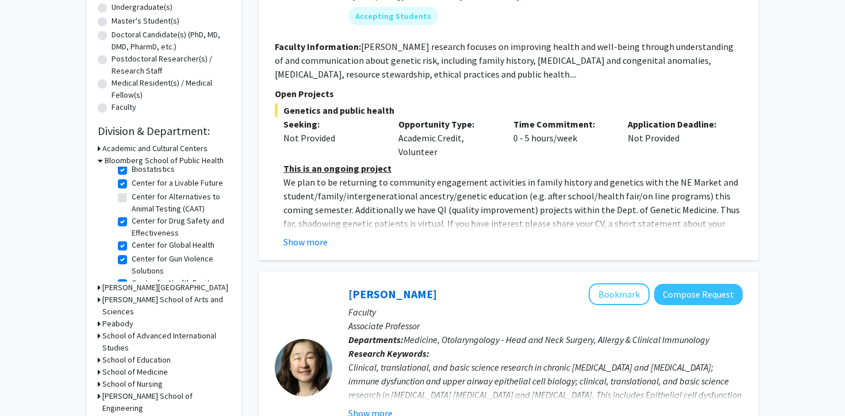
click at [125, 366] on h3 "School of Medicine" at bounding box center [135, 372] width 66 height 12
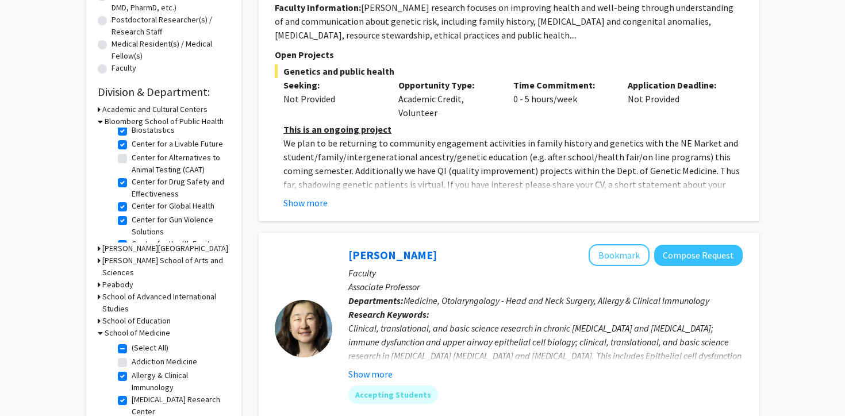
click at [132, 342] on label "(Select All)" at bounding box center [150, 348] width 37 height 12
click at [132, 342] on input "(Select All)" at bounding box center [135, 345] width 7 height 7
checkbox input "false"
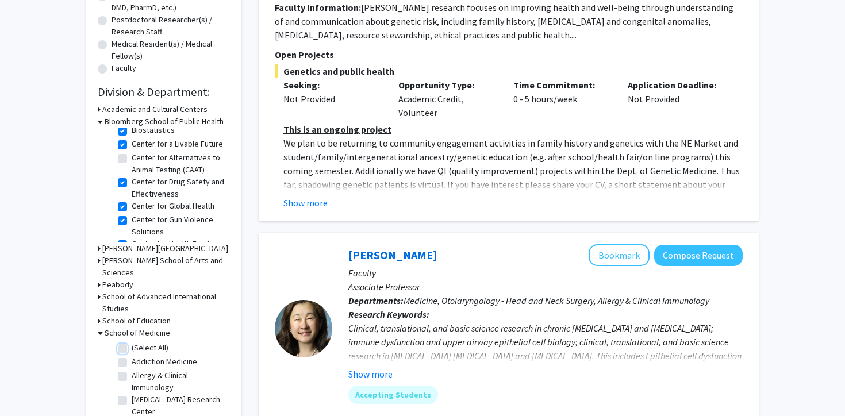
checkbox input "false"
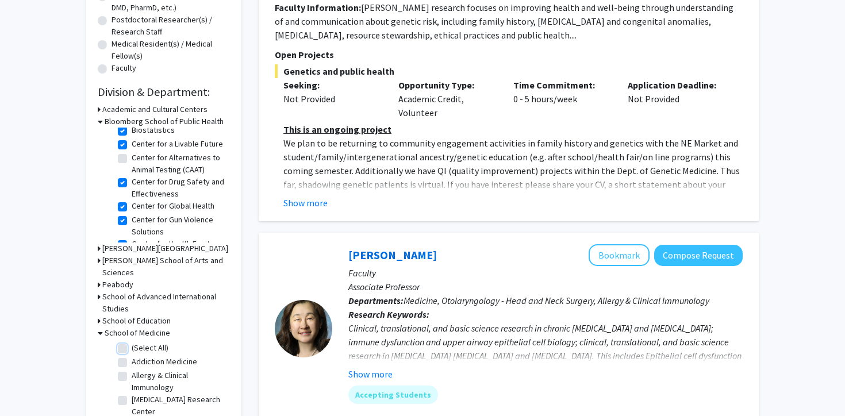
checkbox input "false"
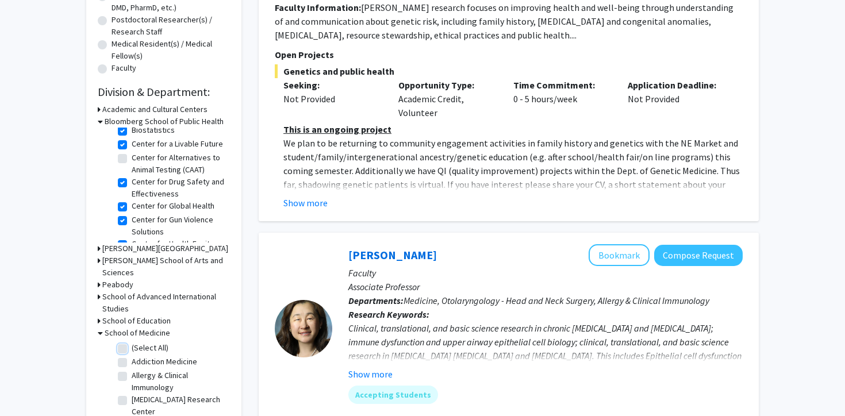
checkbox input "false"
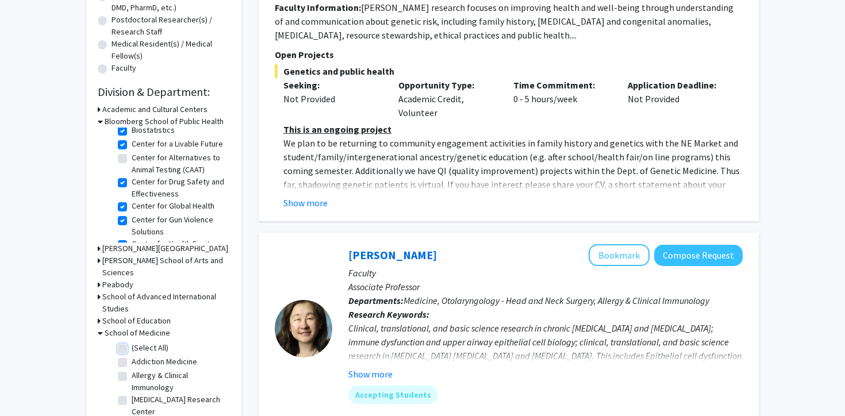
checkbox input "false"
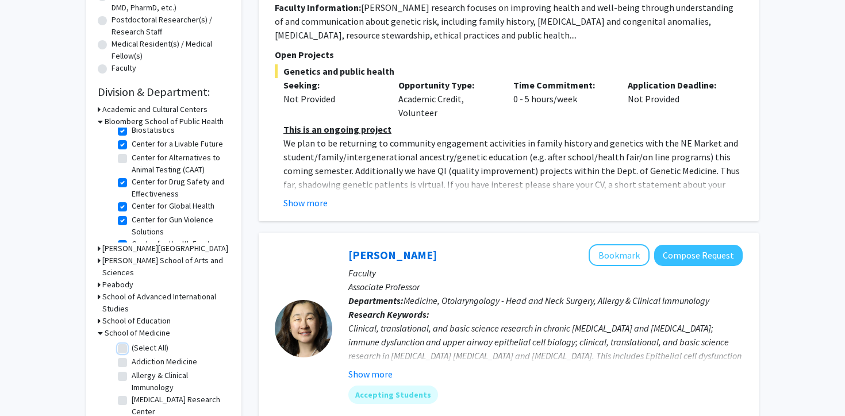
checkbox input "false"
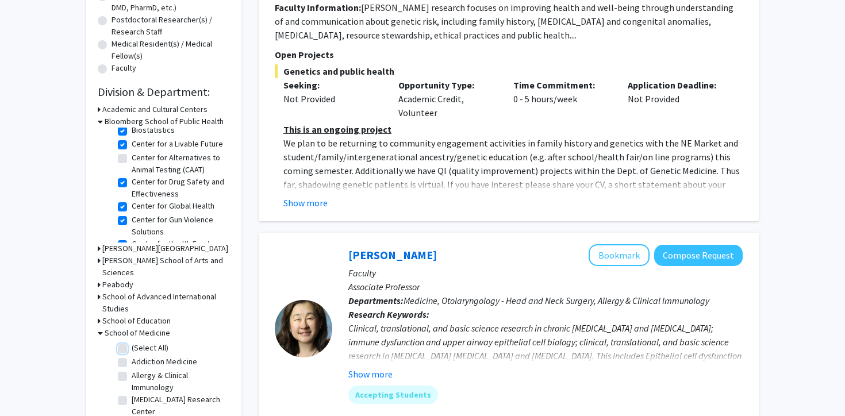
checkbox input "false"
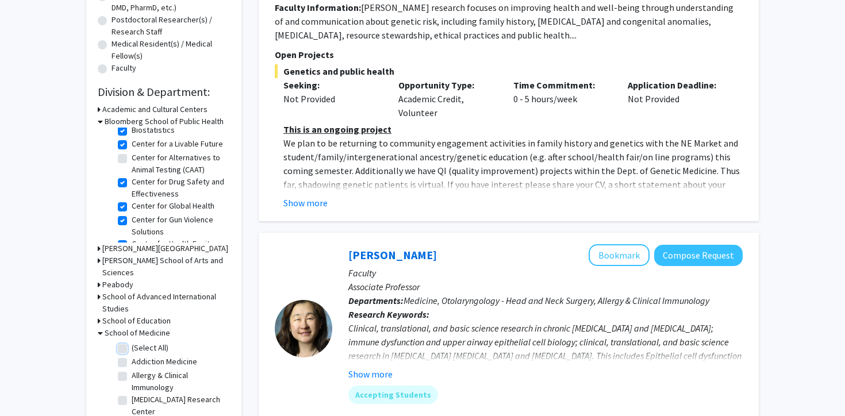
checkbox input "false"
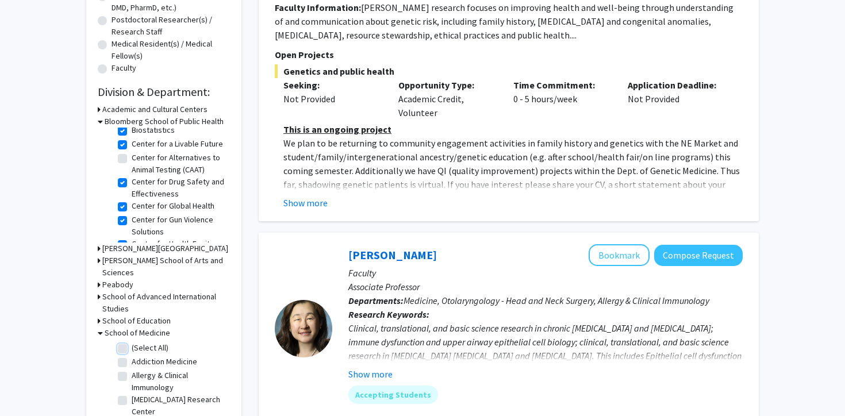
checkbox input "false"
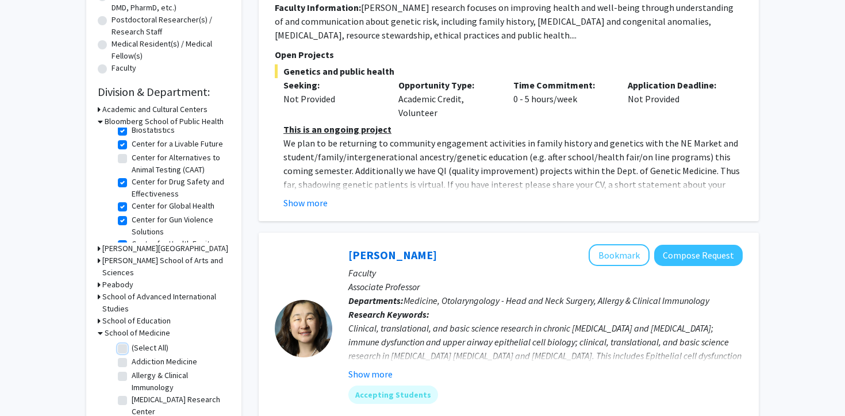
checkbox input "false"
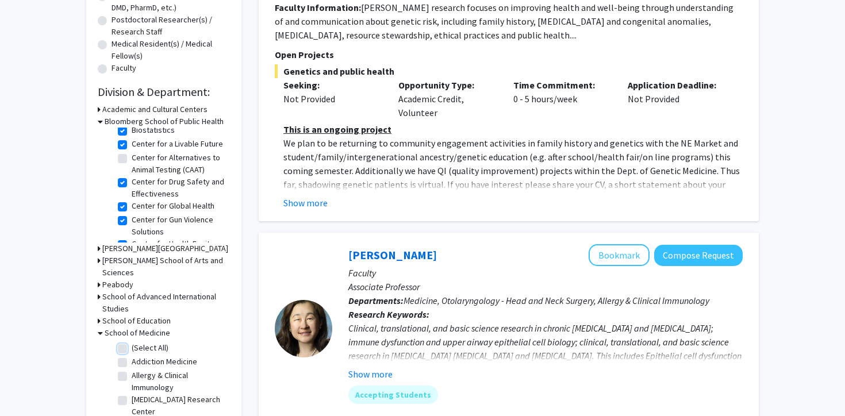
checkbox input "false"
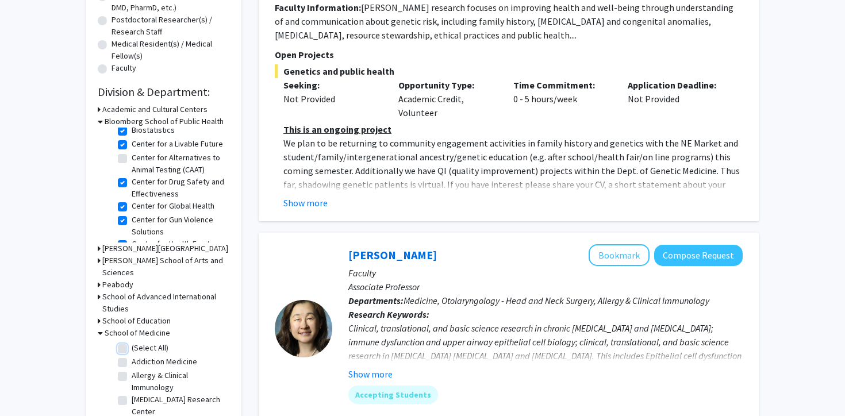
checkbox input "false"
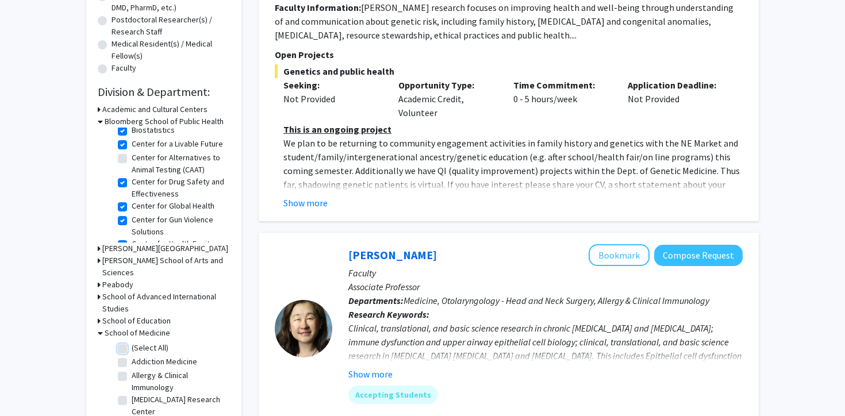
checkbox input "false"
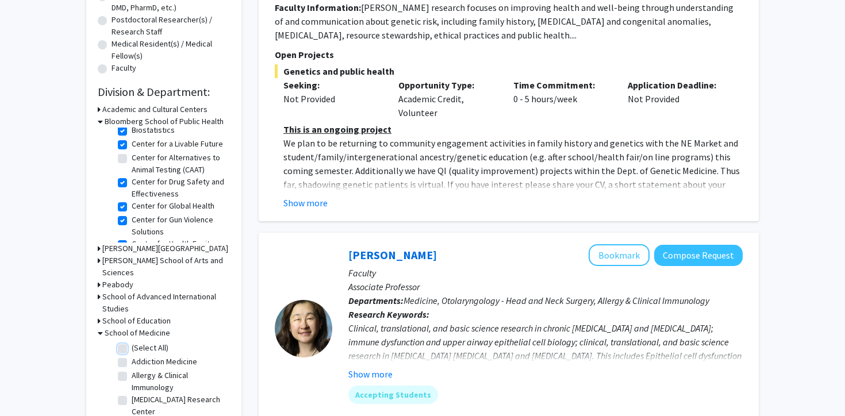
checkbox input "false"
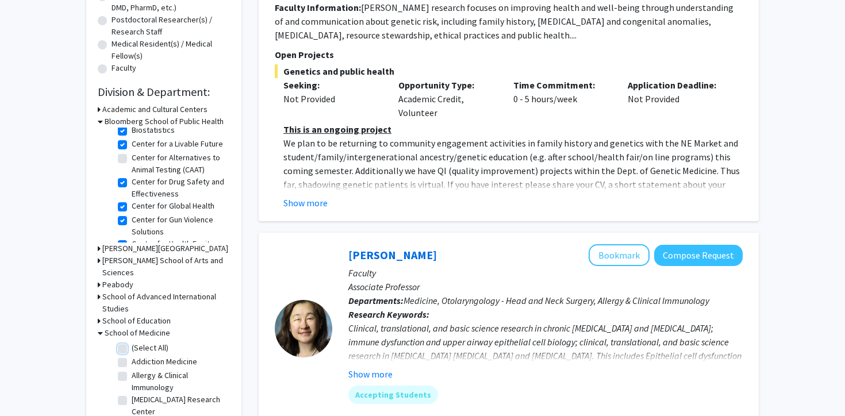
checkbox input "false"
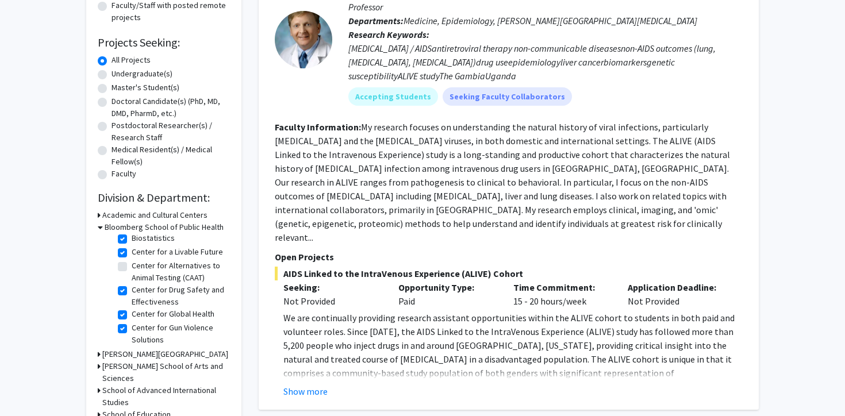
scroll to position [70, 0]
click at [132, 315] on label "Center for Global Health" at bounding box center [173, 311] width 83 height 12
click at [132, 312] on input "Center for Global Health" at bounding box center [135, 308] width 7 height 7
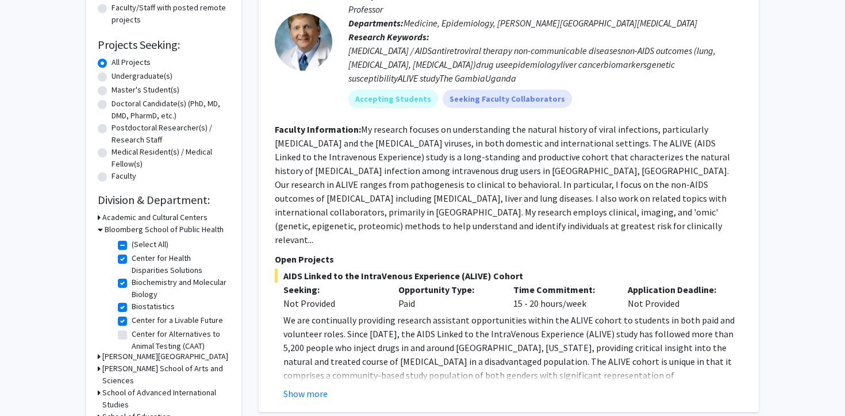
click at [132, 283] on label "Biochemistry and Molecular Biology" at bounding box center [179, 289] width 95 height 24
click at [132, 283] on input "Biochemistry and Molecular Biology" at bounding box center [135, 280] width 7 height 7
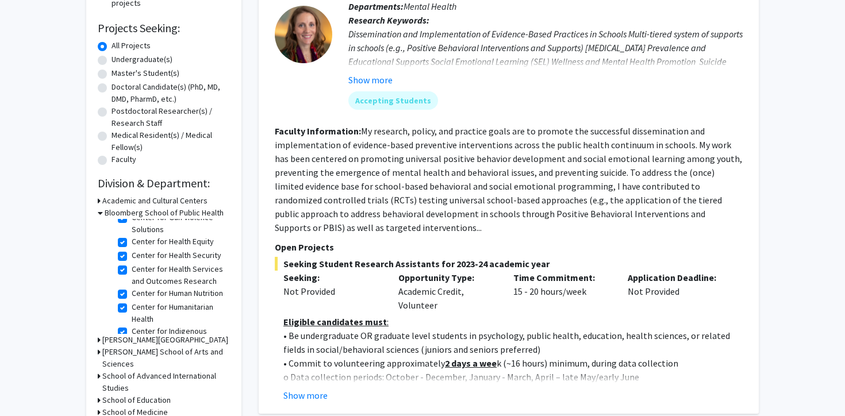
scroll to position [168, 0]
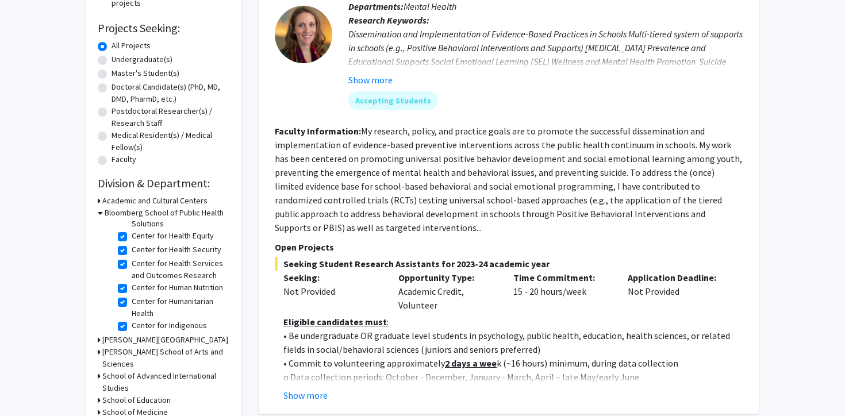
click at [132, 254] on label "Center for Health Security" at bounding box center [177, 250] width 90 height 12
click at [132, 251] on input "Center for Health Security" at bounding box center [135, 247] width 7 height 7
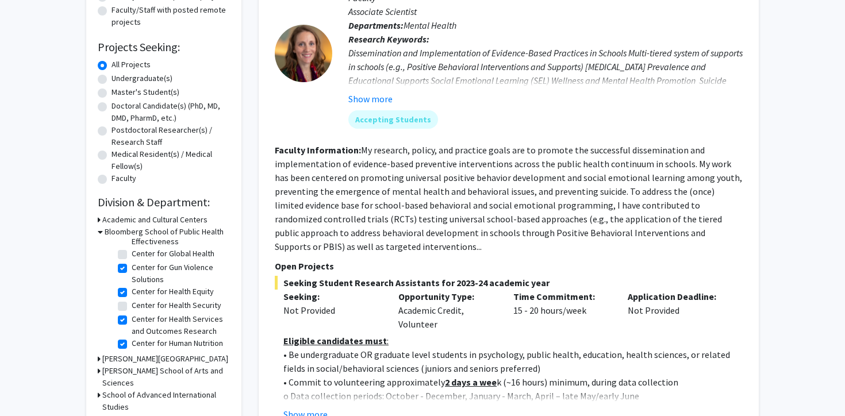
scroll to position [139, 0]
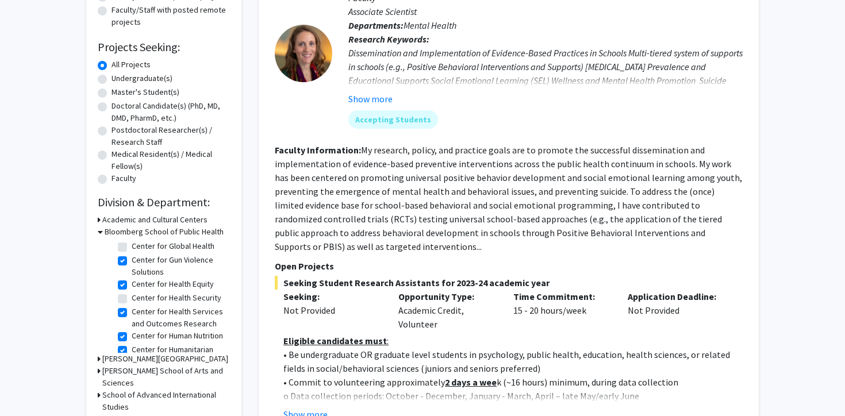
click at [132, 338] on label "Center for Human Nutrition" at bounding box center [177, 336] width 91 height 12
click at [132, 338] on input "Center for Human Nutrition" at bounding box center [135, 333] width 7 height 7
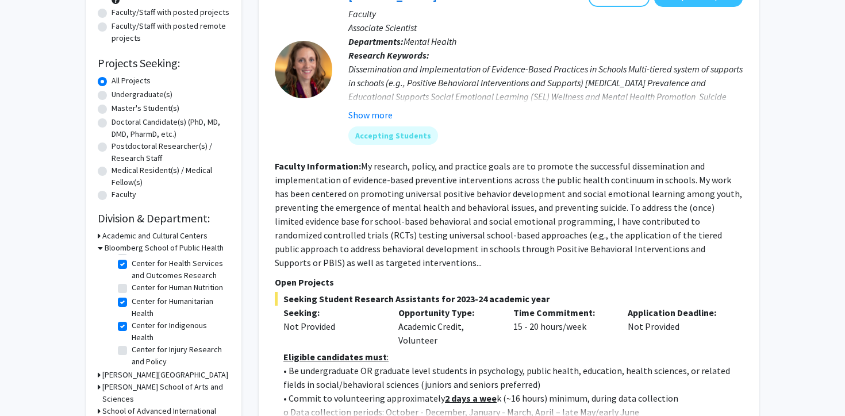
click at [132, 303] on label "Center for Humanitarian Health" at bounding box center [179, 308] width 95 height 24
click at [132, 303] on input "Center for Humanitarian Health" at bounding box center [135, 299] width 7 height 7
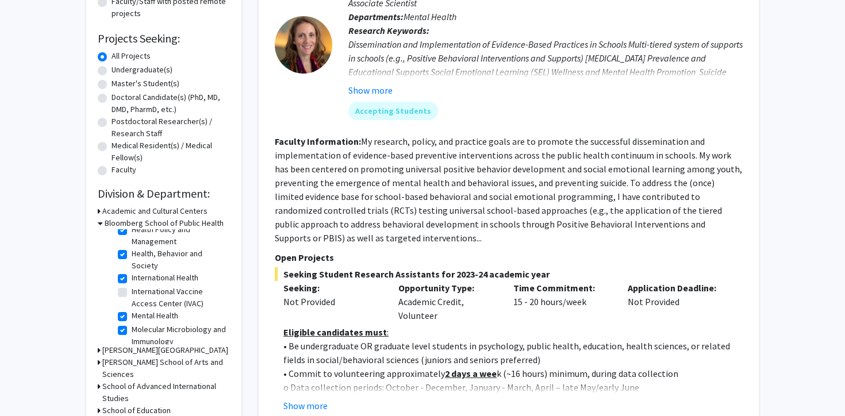
click at [132, 277] on label "International Health" at bounding box center [165, 278] width 67 height 12
click at [132, 277] on input "International Health" at bounding box center [135, 275] width 7 height 7
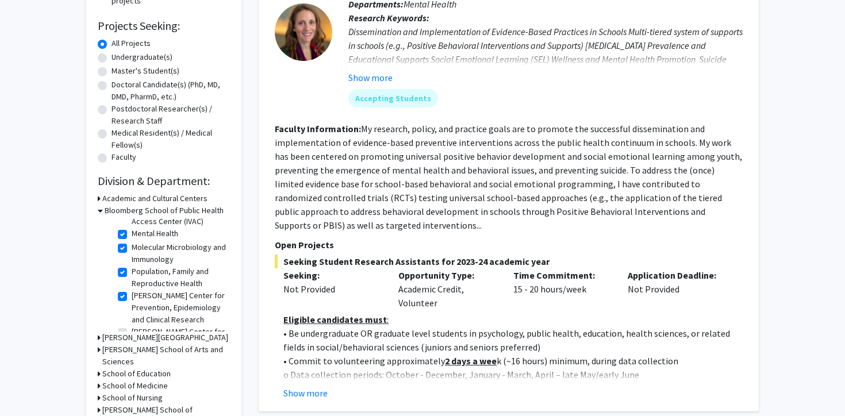
click at [132, 251] on label "Molecular Microbiology and Immunology" at bounding box center [179, 254] width 95 height 24
click at [132, 249] on input "Molecular Microbiology and Immunology" at bounding box center [135, 245] width 7 height 7
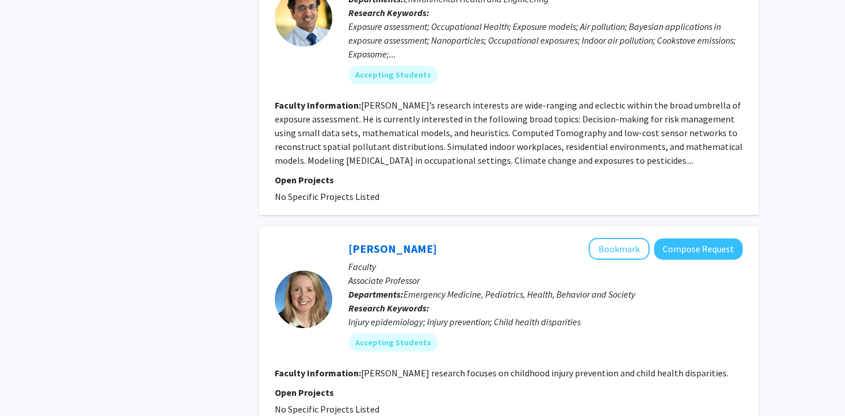
scroll to position [3067, 0]
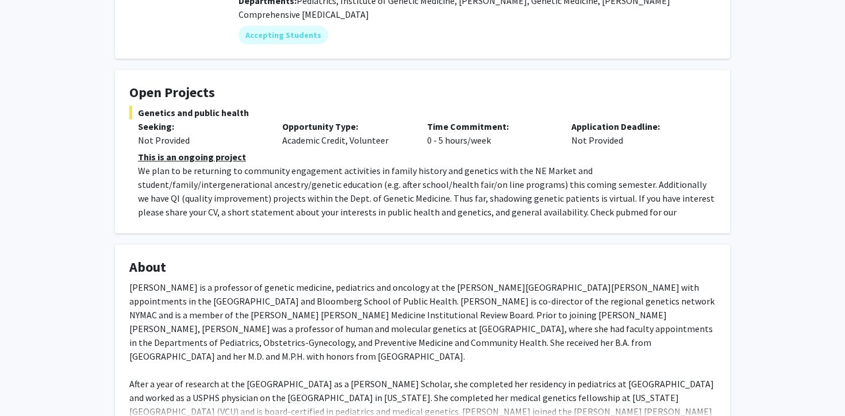
scroll to position [178, 0]
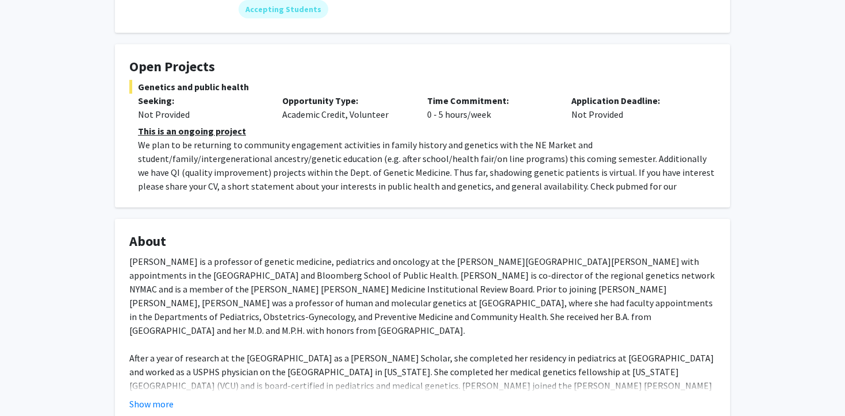
click at [358, 174] on p "We plan to be returning to community engagement activities in family history an…" at bounding box center [427, 172] width 578 height 69
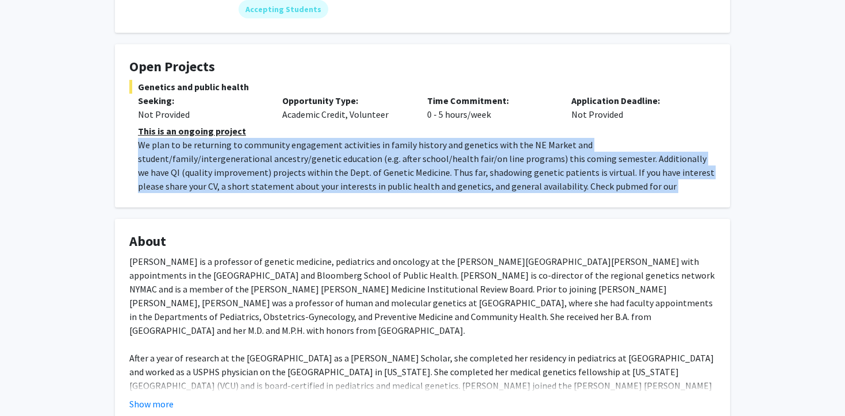
click at [358, 174] on p "We plan to be returning to community engagement activities in family history an…" at bounding box center [427, 172] width 578 height 69
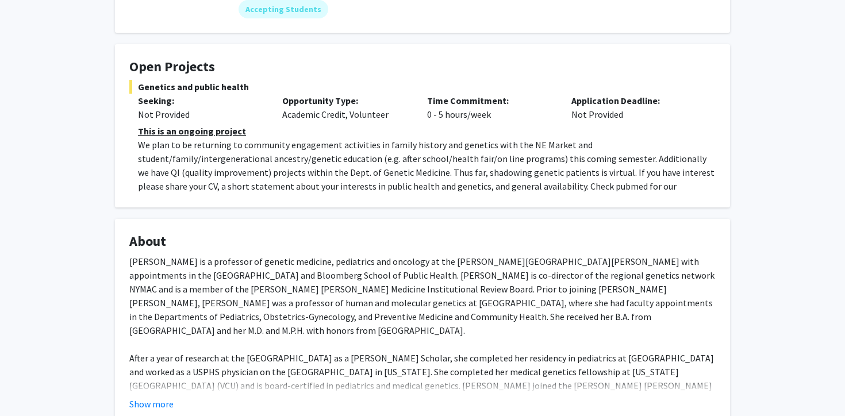
click at [363, 312] on div "Dr. Joann Bodurtha is a professor of genetic medicine, pediatrics and oncology …" at bounding box center [422, 400] width 587 height 290
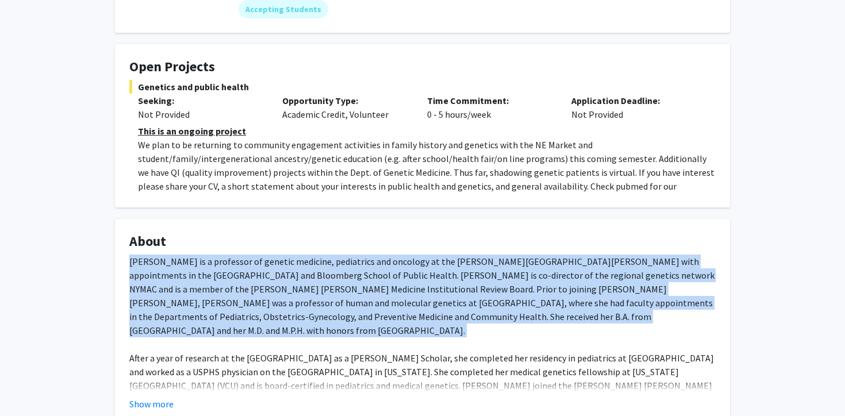
click at [363, 312] on div "Dr. Joann Bodurtha is a professor of genetic medicine, pediatrics and oncology …" at bounding box center [422, 400] width 587 height 290
click at [377, 350] on div "Dr. Joann Bodurtha is a professor of genetic medicine, pediatrics and oncology …" at bounding box center [422, 400] width 587 height 290
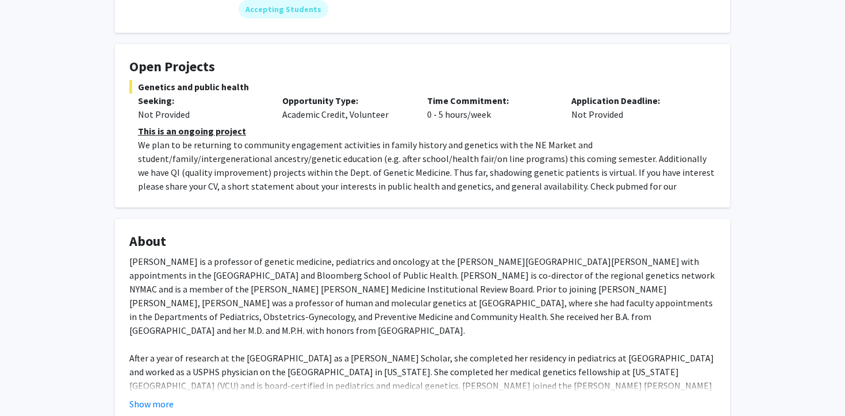
click at [377, 350] on div "Dr. Joann Bodurtha is a professor of genetic medicine, pediatrics and oncology …" at bounding box center [422, 400] width 587 height 290
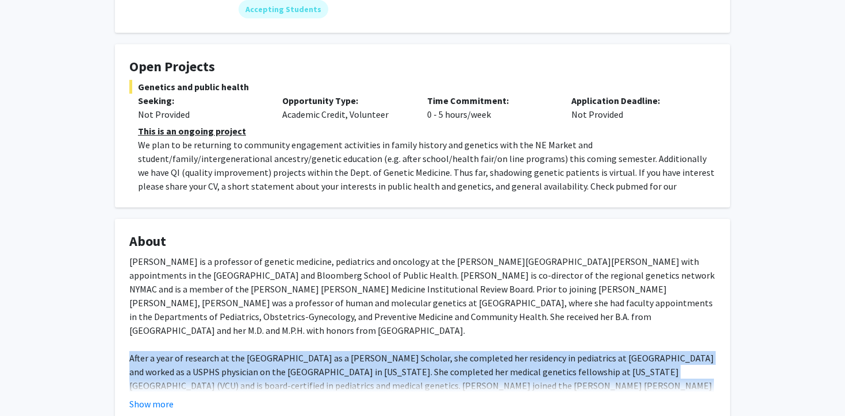
click at [373, 272] on div "Dr. Joann Bodurtha is a professor of genetic medicine, pediatrics and oncology …" at bounding box center [422, 400] width 587 height 290
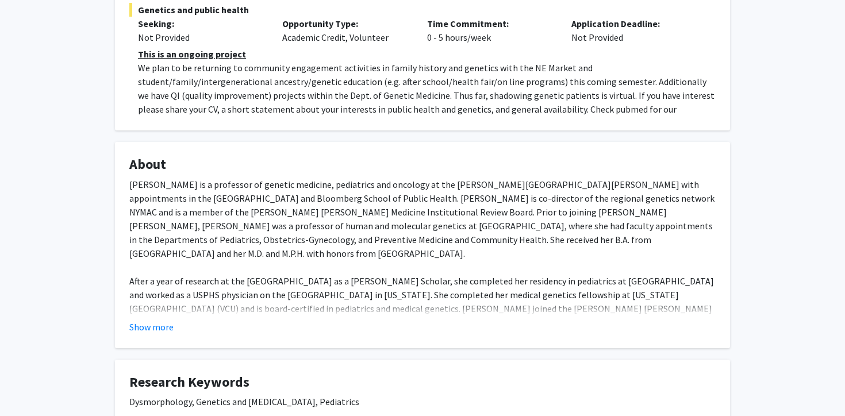
scroll to position [259, 0]
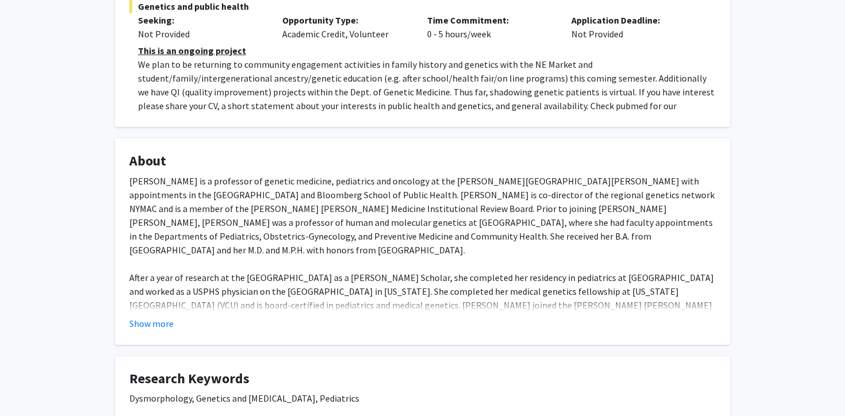
click at [146, 313] on fg-read-more "Dr. Joann Bodurtha is a professor of genetic medicine, pediatrics and oncology …" at bounding box center [422, 252] width 587 height 156
click at [162, 323] on button "Show more" at bounding box center [151, 324] width 44 height 14
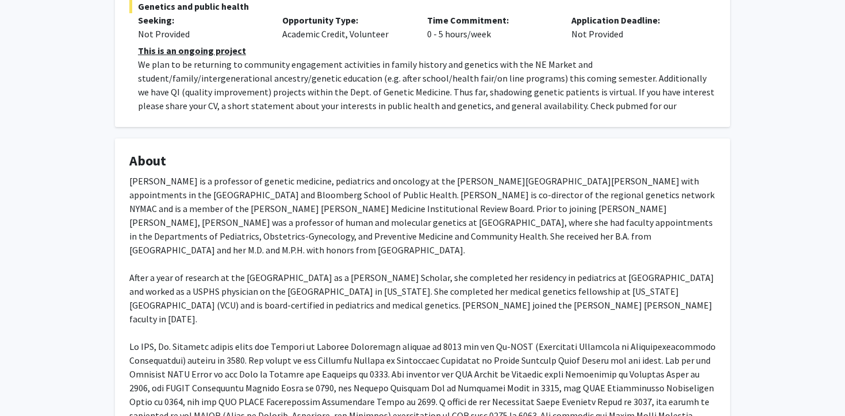
click at [333, 291] on div "Dr. Joann Bodurtha is a professor of genetic medicine, pediatrics and oncology …" at bounding box center [422, 319] width 587 height 290
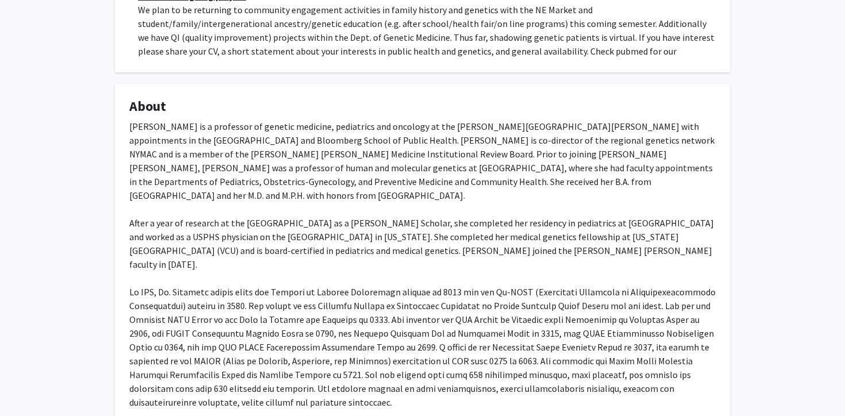
scroll to position [340, 0]
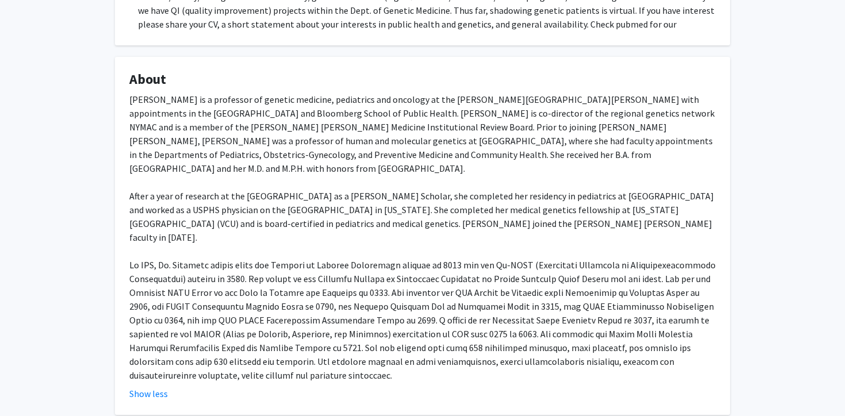
click at [333, 291] on div "Dr. Joann Bodurtha is a professor of genetic medicine, pediatrics and oncology …" at bounding box center [422, 238] width 587 height 290
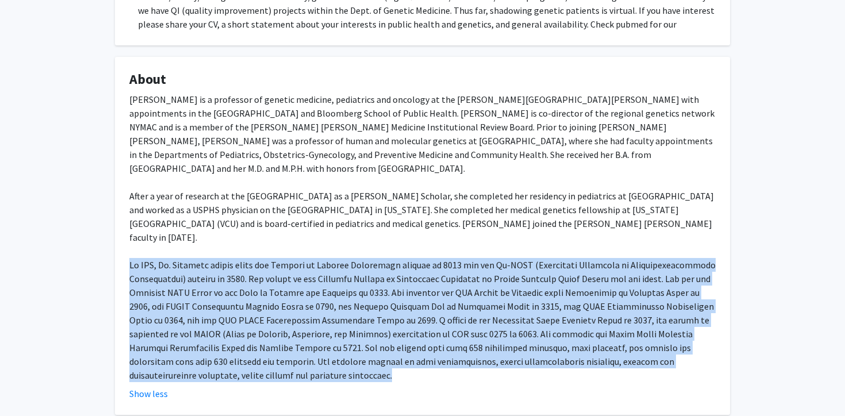
click at [369, 212] on div "Dr. Joann Bodurtha is a professor of genetic medicine, pediatrics and oncology …" at bounding box center [422, 238] width 587 height 290
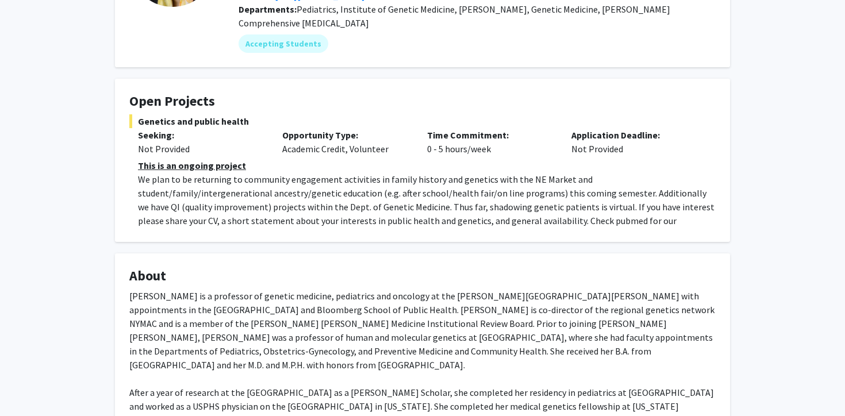
scroll to position [140, 0]
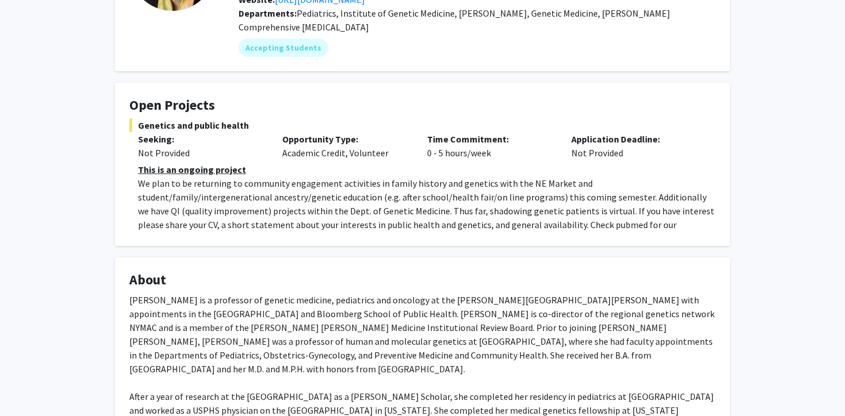
click at [336, 214] on p "We plan to be returning to community engagement activities in family history an…" at bounding box center [427, 211] width 578 height 69
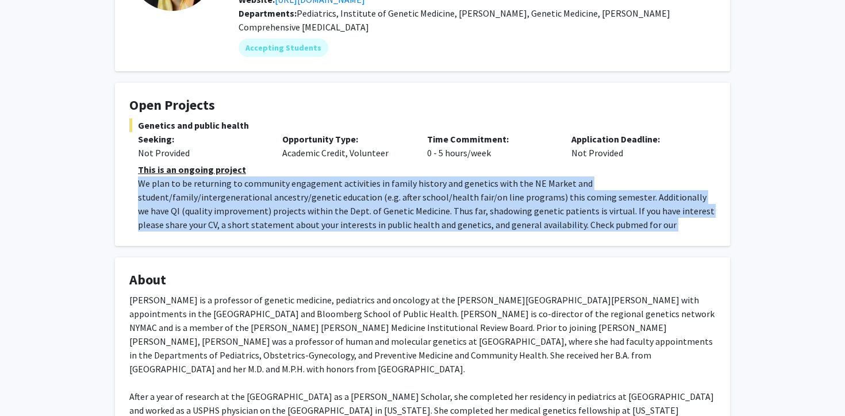
click at [336, 214] on p "We plan to be returning to community engagement activities in family history an…" at bounding box center [427, 211] width 578 height 69
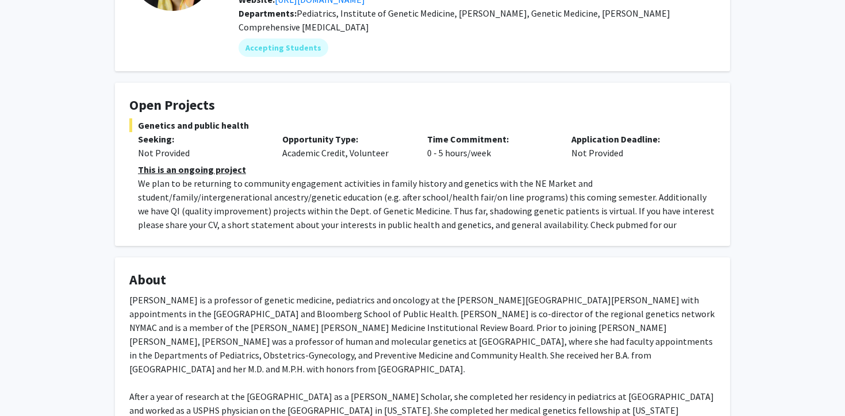
click at [336, 214] on p "We plan to be returning to community engagement activities in family history an…" at bounding box center [427, 211] width 578 height 69
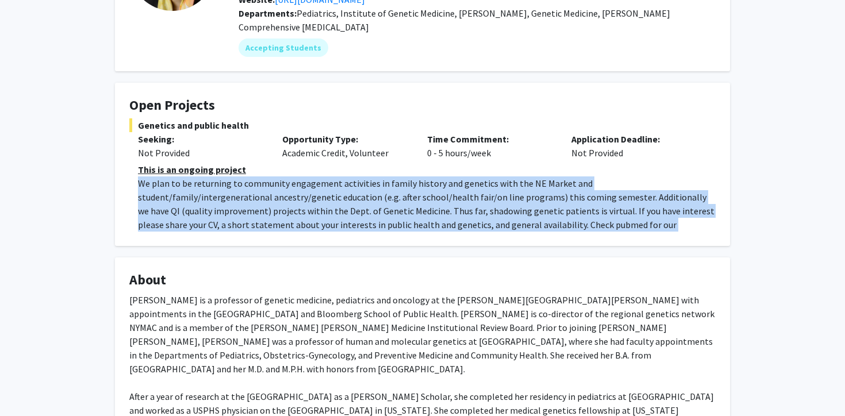
click at [336, 214] on p "We plan to be returning to community engagement activities in family history an…" at bounding box center [427, 211] width 578 height 69
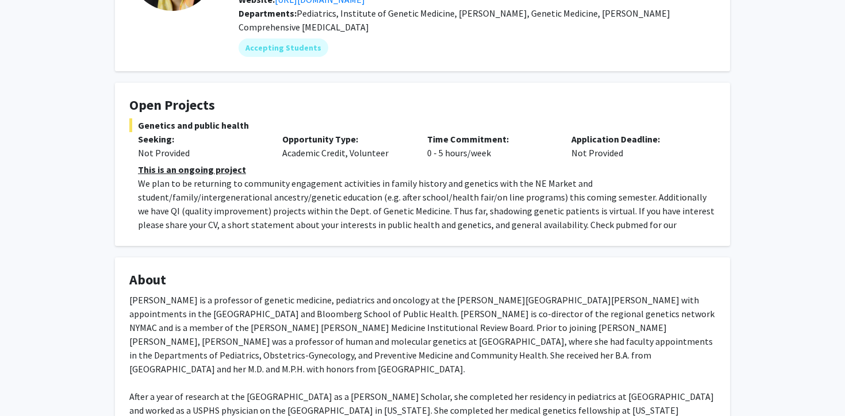
click at [336, 214] on p "We plan to be returning to community engagement activities in family history an…" at bounding box center [427, 211] width 578 height 69
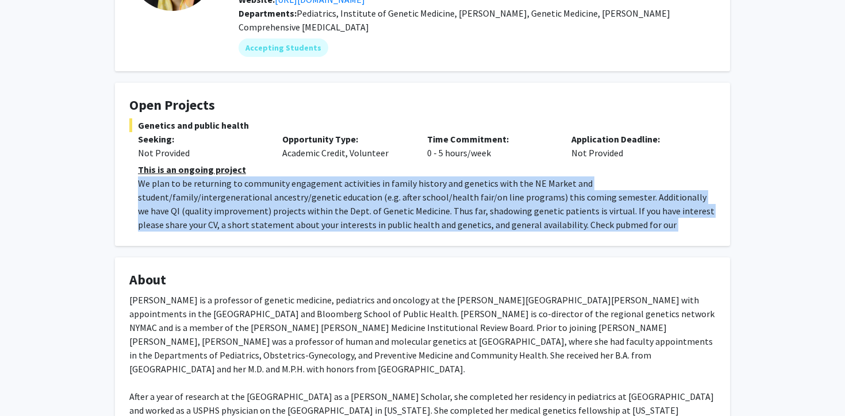
click at [336, 214] on p "We plan to be returning to community engagement activities in family history an…" at bounding box center [427, 211] width 578 height 69
